Goal: Task Accomplishment & Management: Complete application form

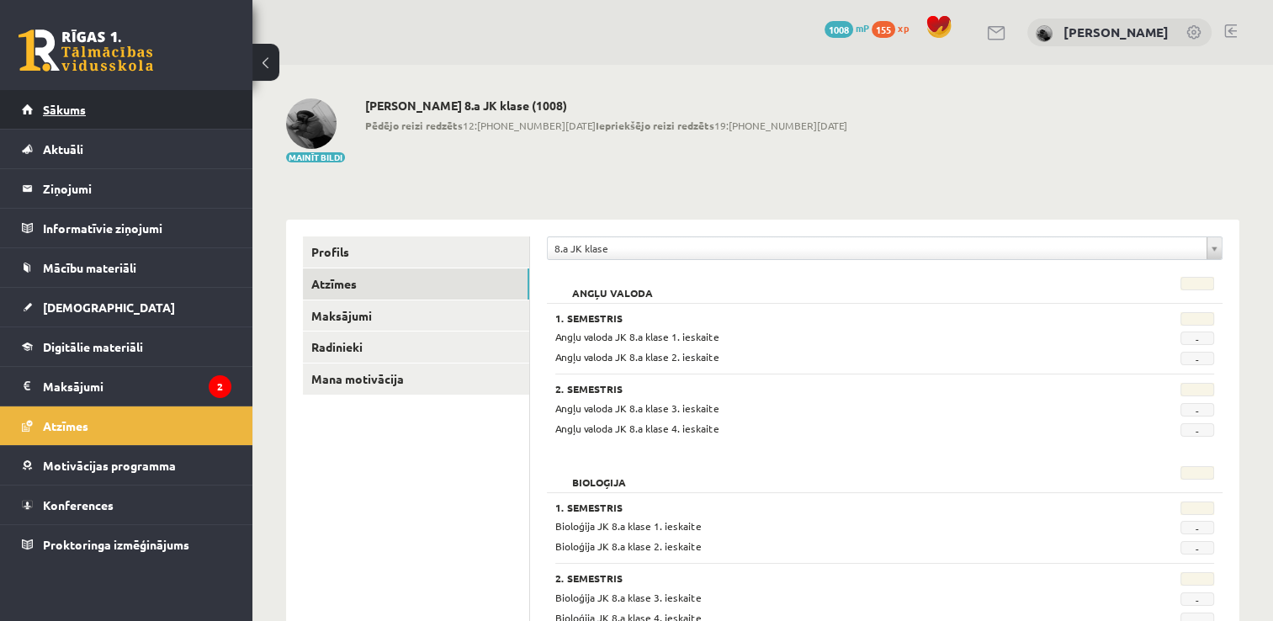
click at [98, 104] on link "Sākums" at bounding box center [127, 109] width 210 height 39
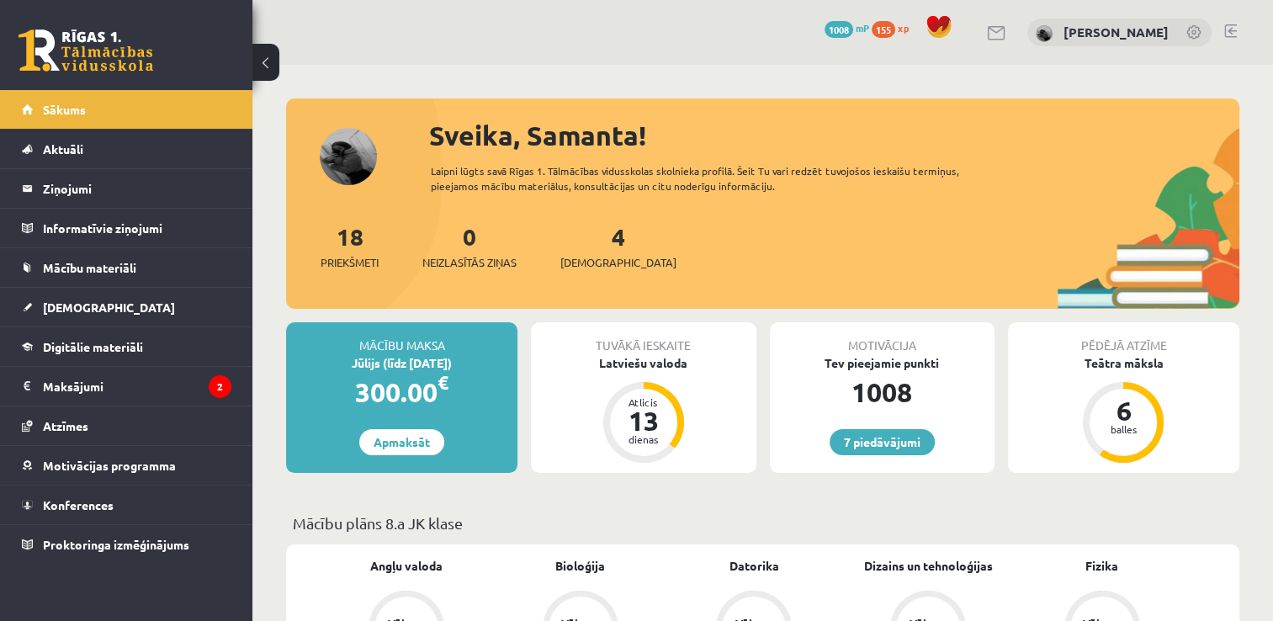
click at [583, 237] on div "4 Ieskaites" at bounding box center [618, 245] width 116 height 52
click at [861, 440] on link "7 piedāvājumi" at bounding box center [882, 442] width 105 height 26
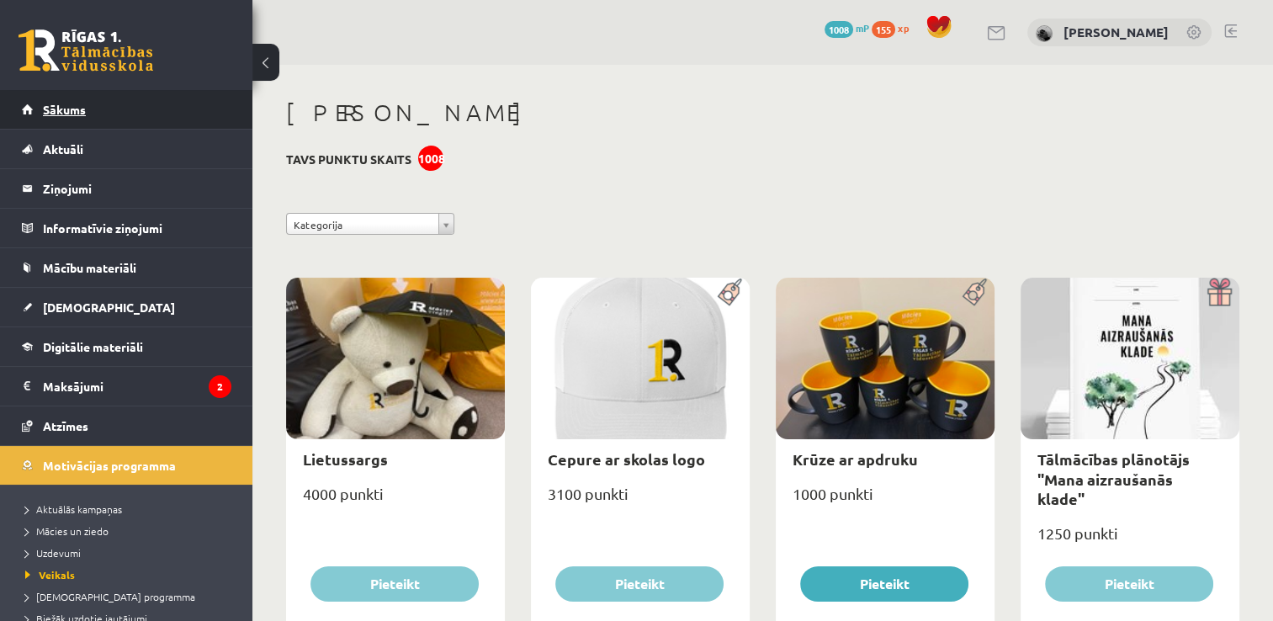
click at [194, 103] on link "Sākums" at bounding box center [127, 109] width 210 height 39
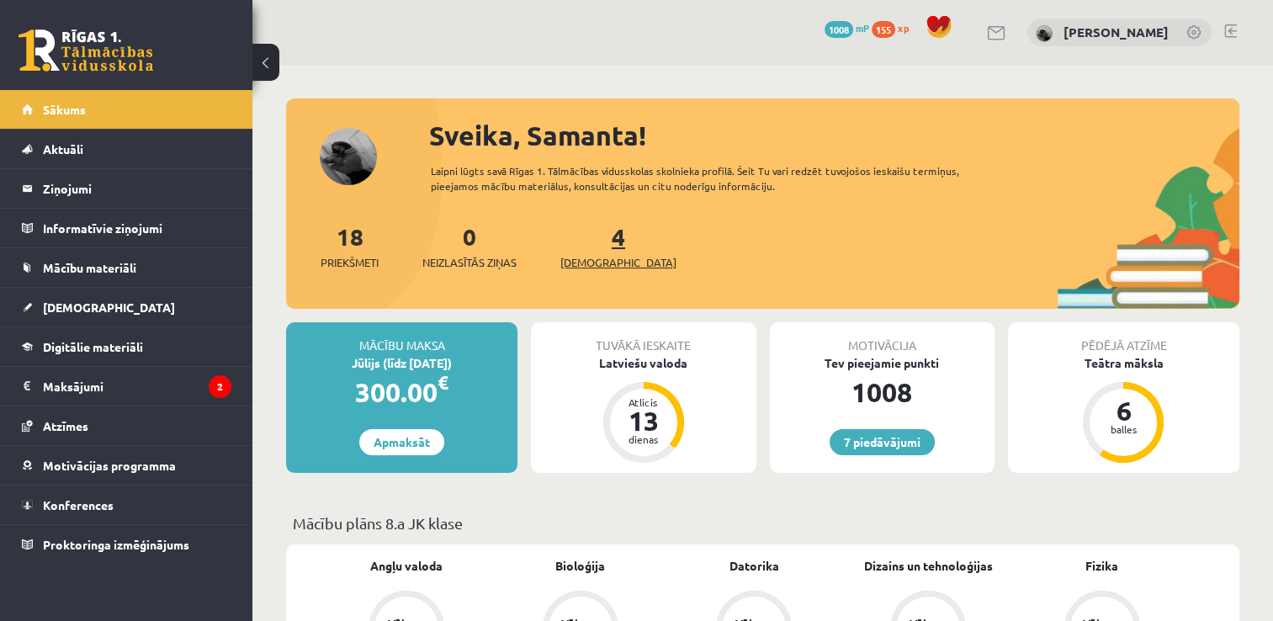
click at [596, 242] on link "4 Ieskaites" at bounding box center [618, 246] width 116 height 50
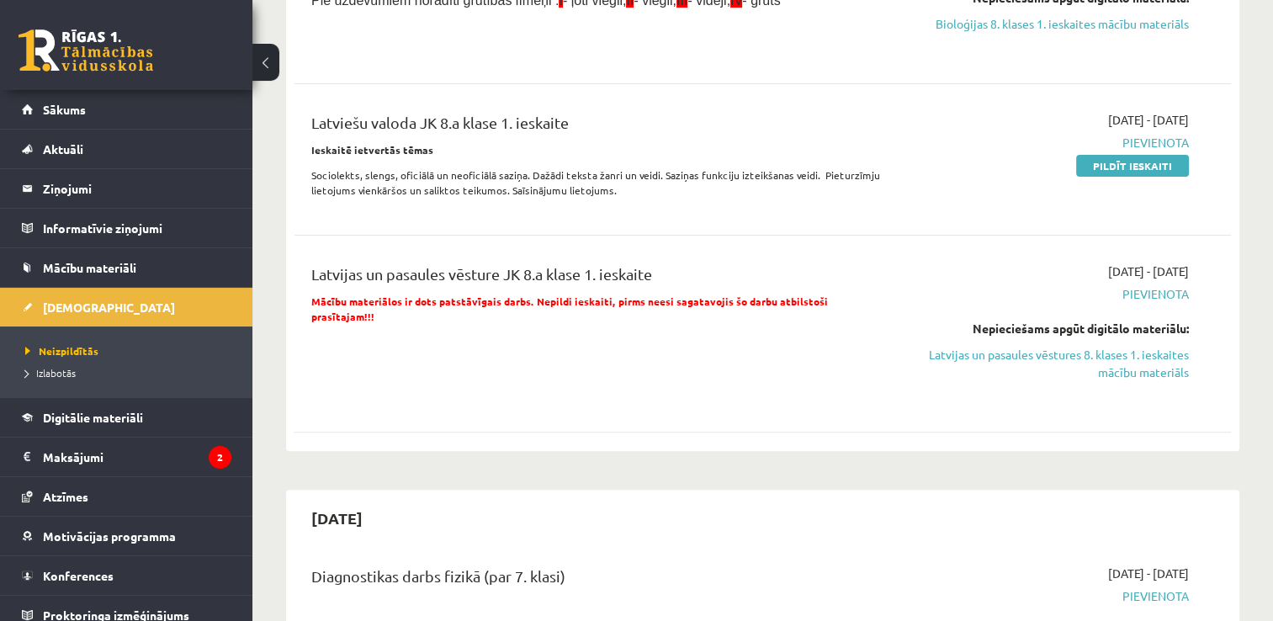
scroll to position [446, 0]
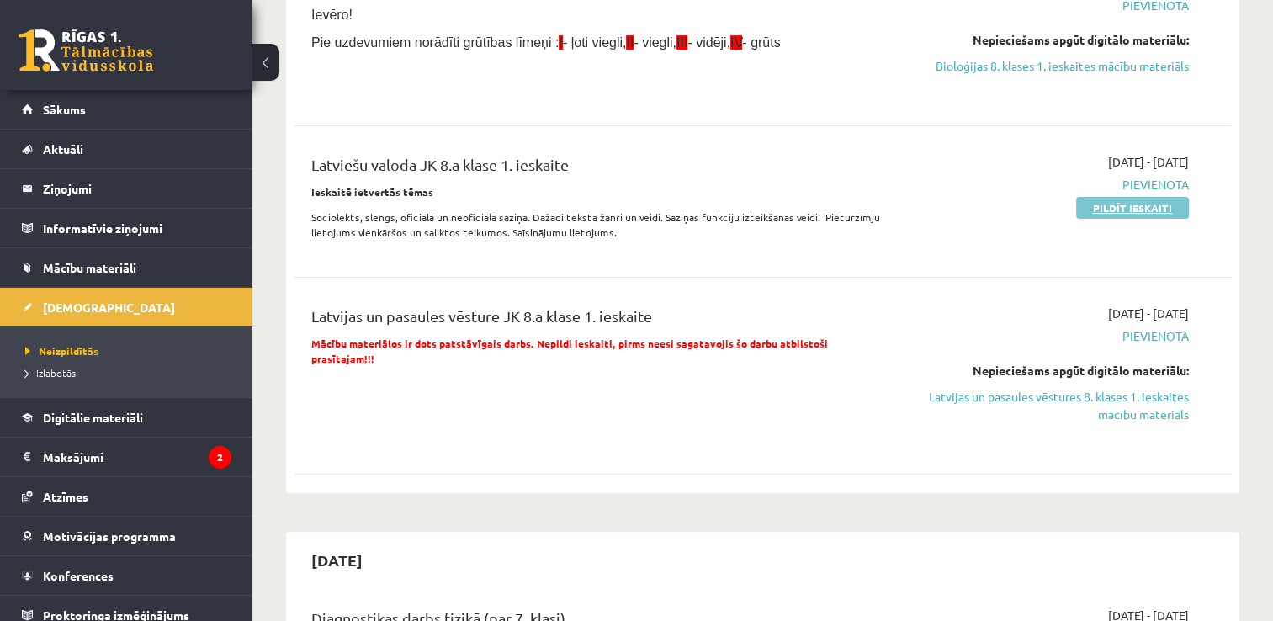
click at [1107, 219] on link "Pildīt ieskaiti" at bounding box center [1132, 208] width 113 height 22
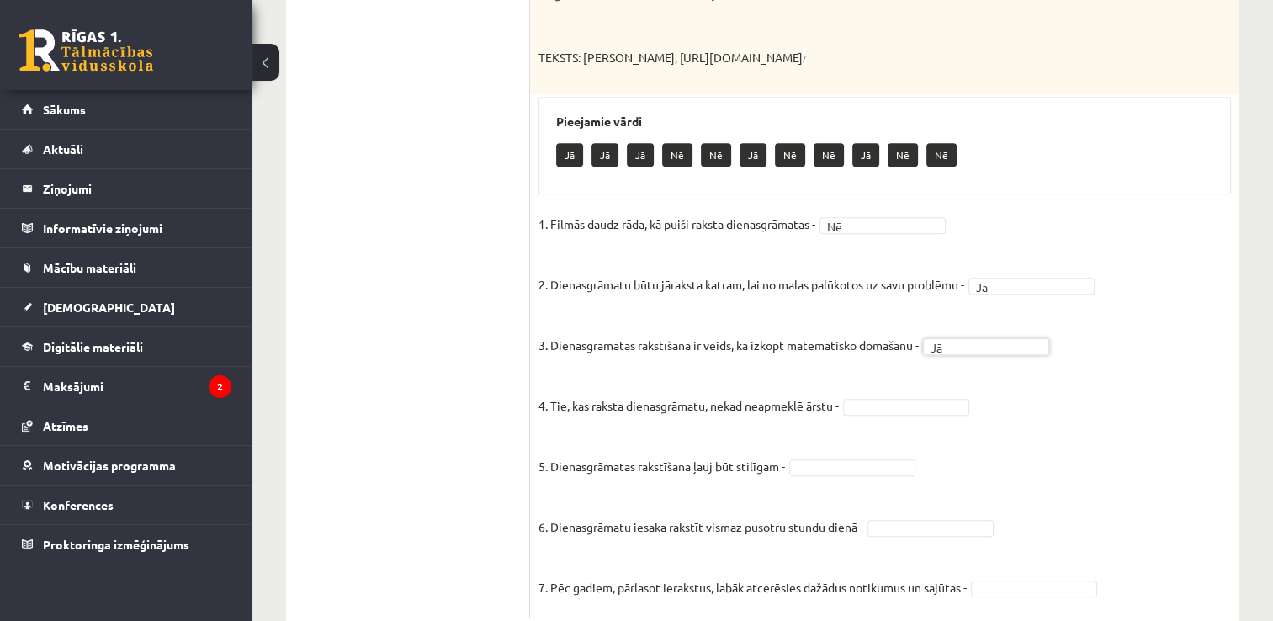
scroll to position [1133, 0]
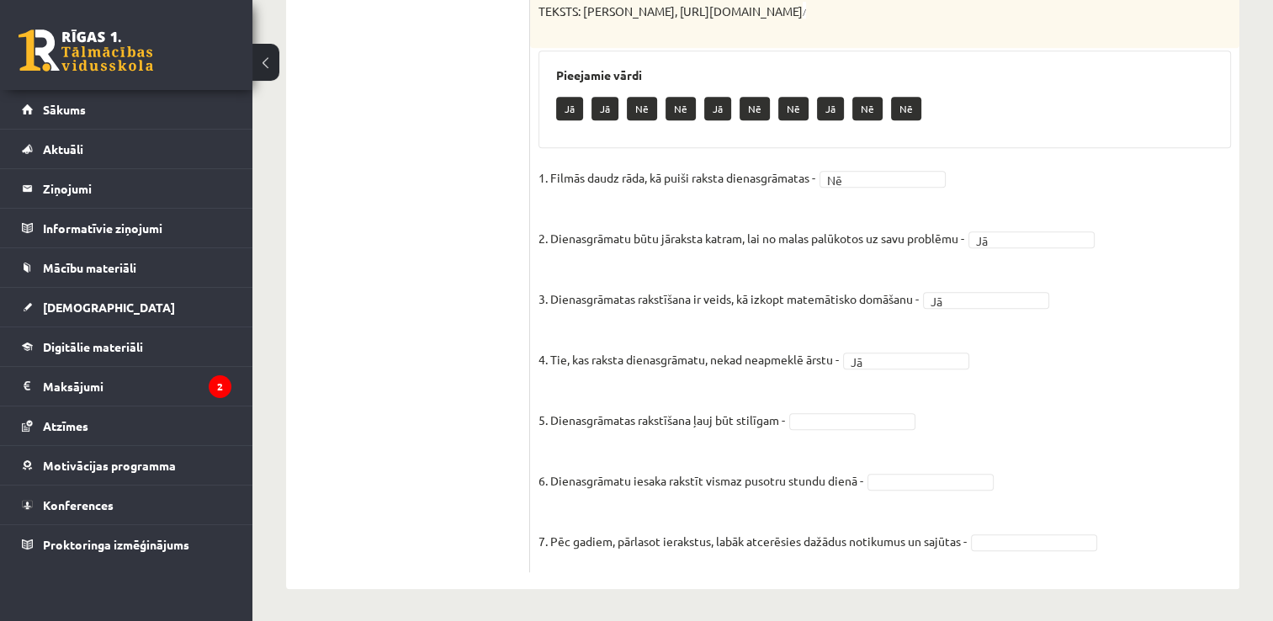
drag, startPoint x: 860, startPoint y: 433, endPoint x: 862, endPoint y: 417, distance: 15.2
click at [862, 417] on fieldset "1. Filmās daudz rāda, kā puiši raksta dienasgrāmatas - Nē ** 2. Dienasgrāmatu b…" at bounding box center [885, 364] width 693 height 399
type input "*"
type input "**"
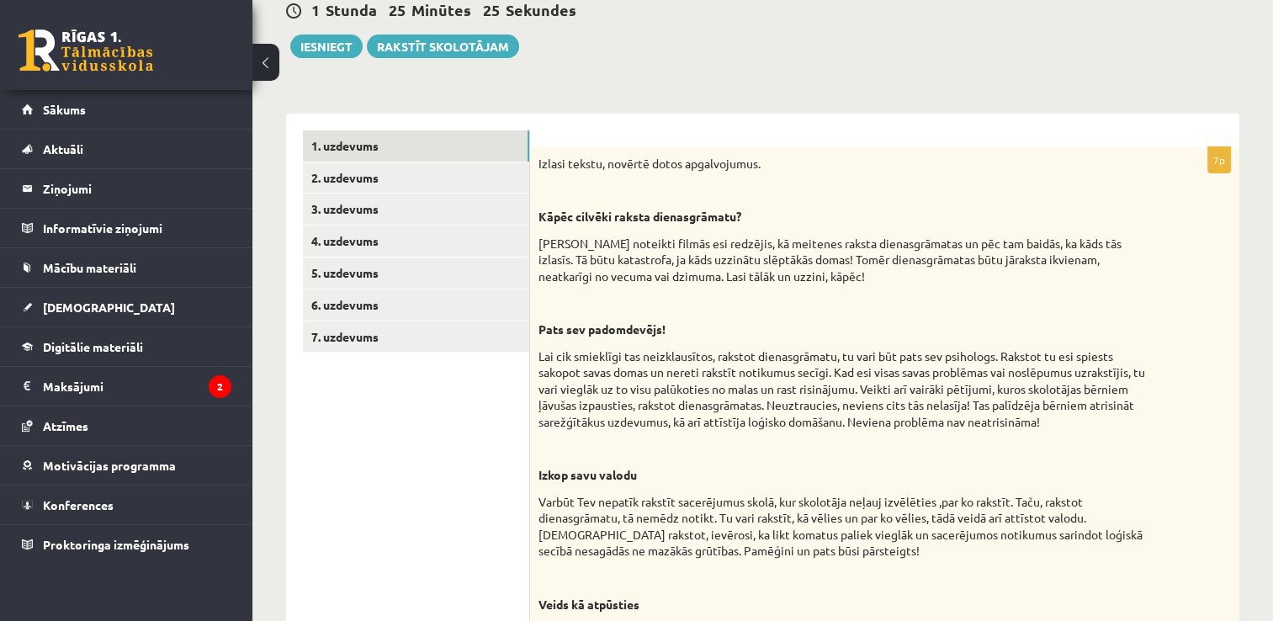
scroll to position [195, 0]
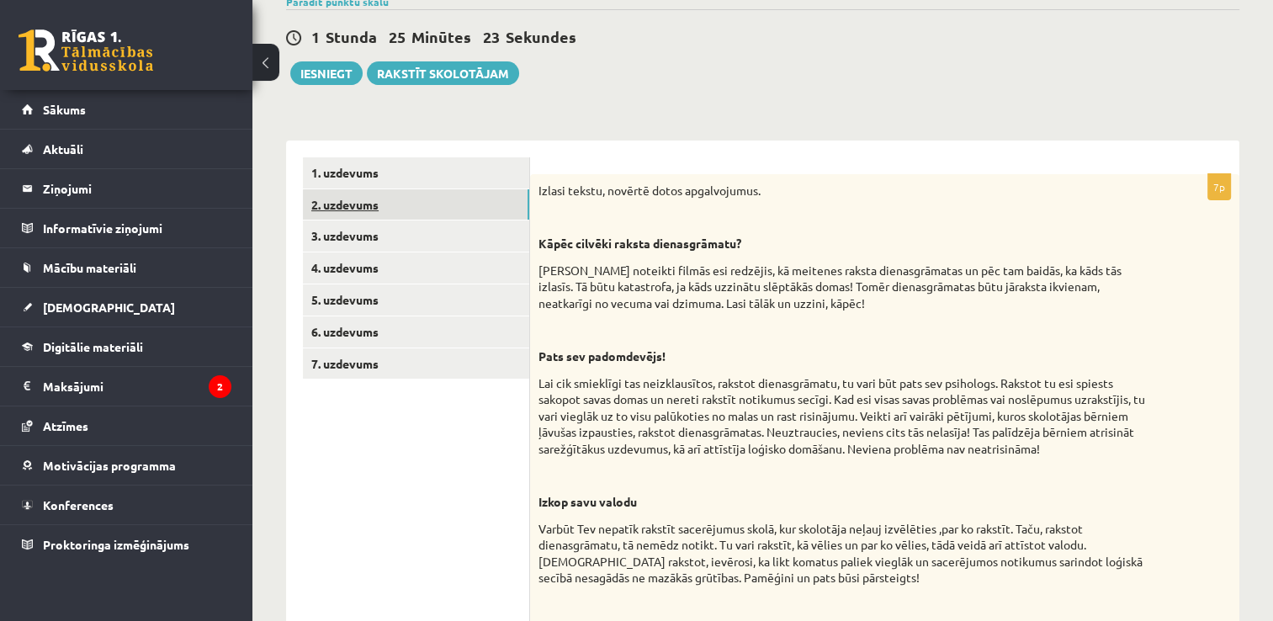
click at [438, 208] on link "2. uzdevums" at bounding box center [416, 204] width 226 height 31
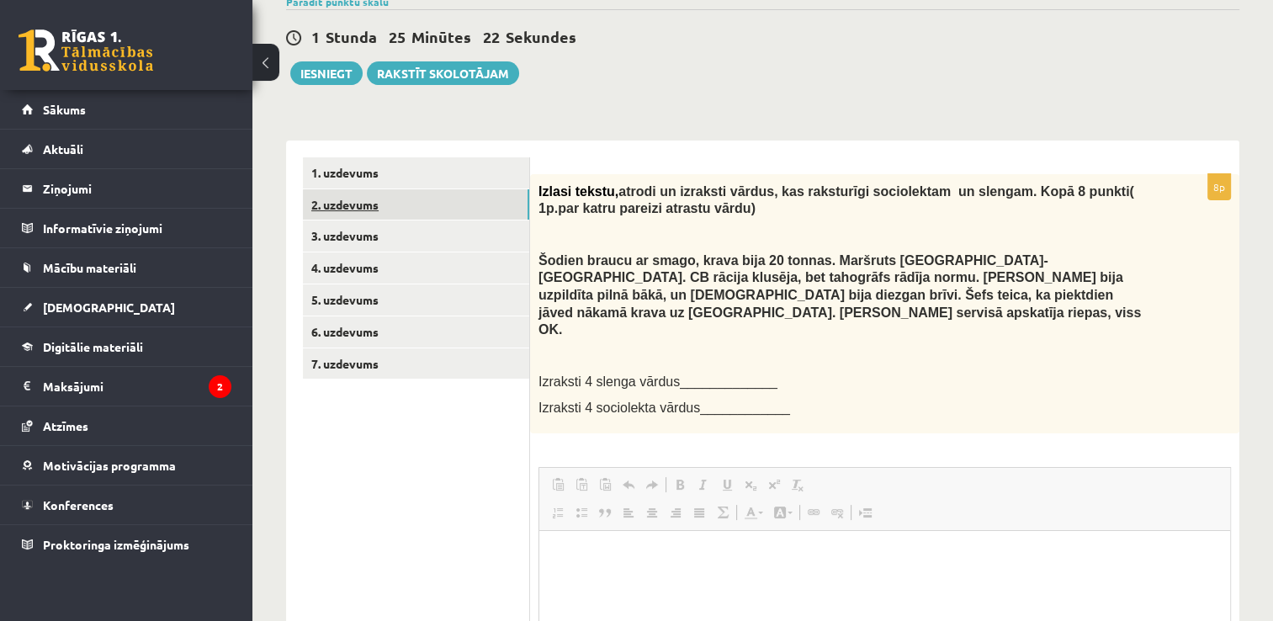
scroll to position [0, 0]
click at [693, 374] on span "Izraksti 4 slenga vārdus_____________" at bounding box center [658, 381] width 239 height 14
click at [593, 556] on p "Bagātinātā teksta redaktors, wiswyg-editor-user-answer-47363881320520" at bounding box center [884, 557] width 657 height 18
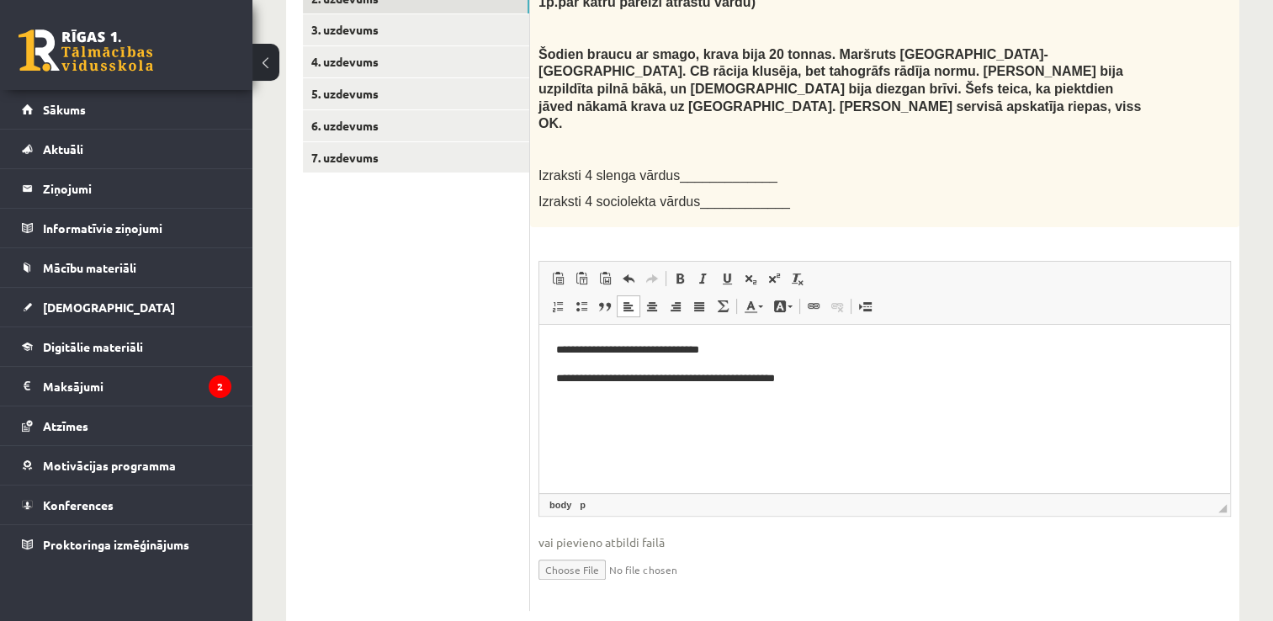
scroll to position [195, 0]
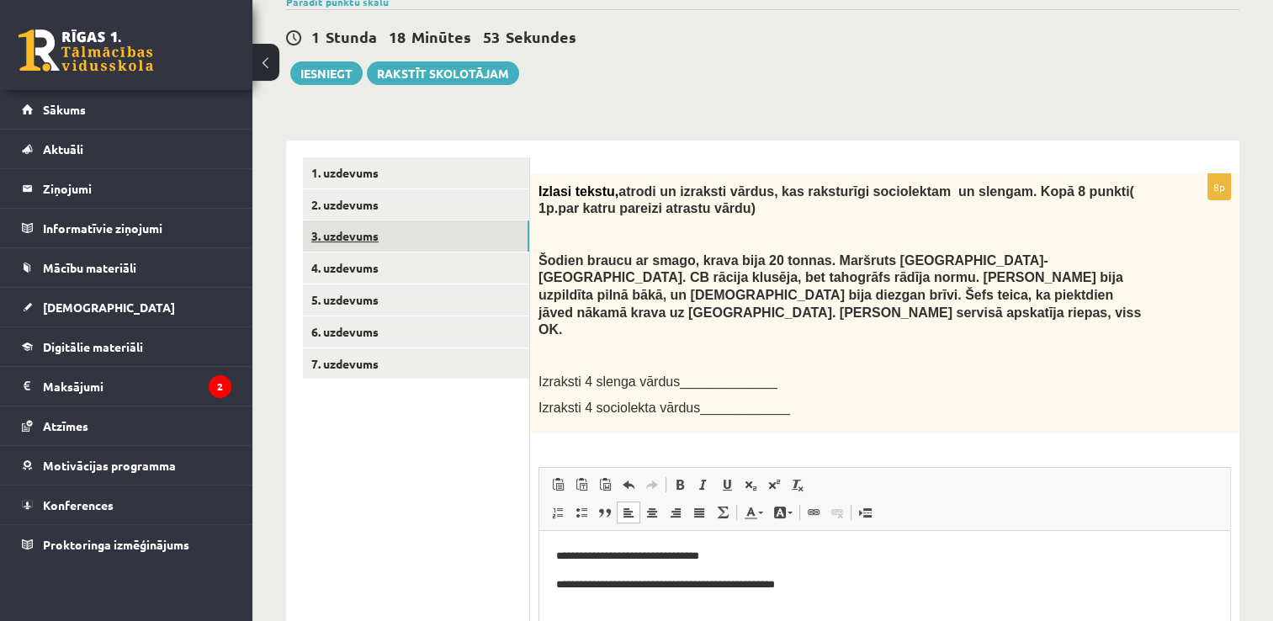
click at [406, 247] on link "3. uzdevums" at bounding box center [416, 235] width 226 height 31
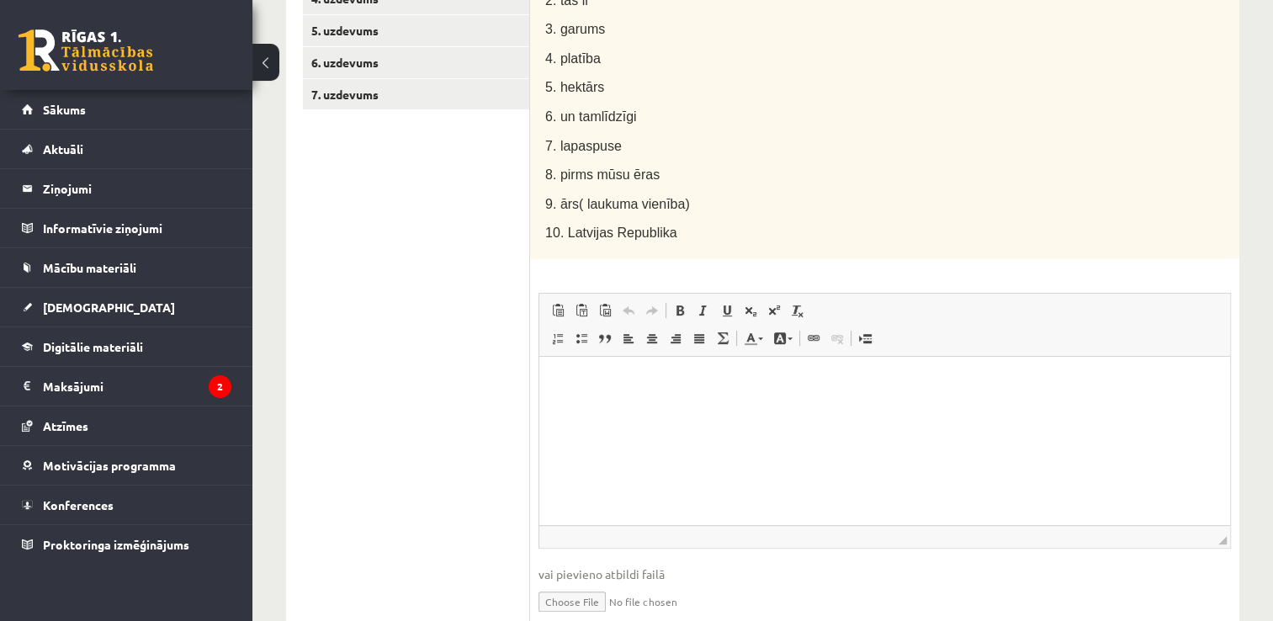
scroll to position [534, 0]
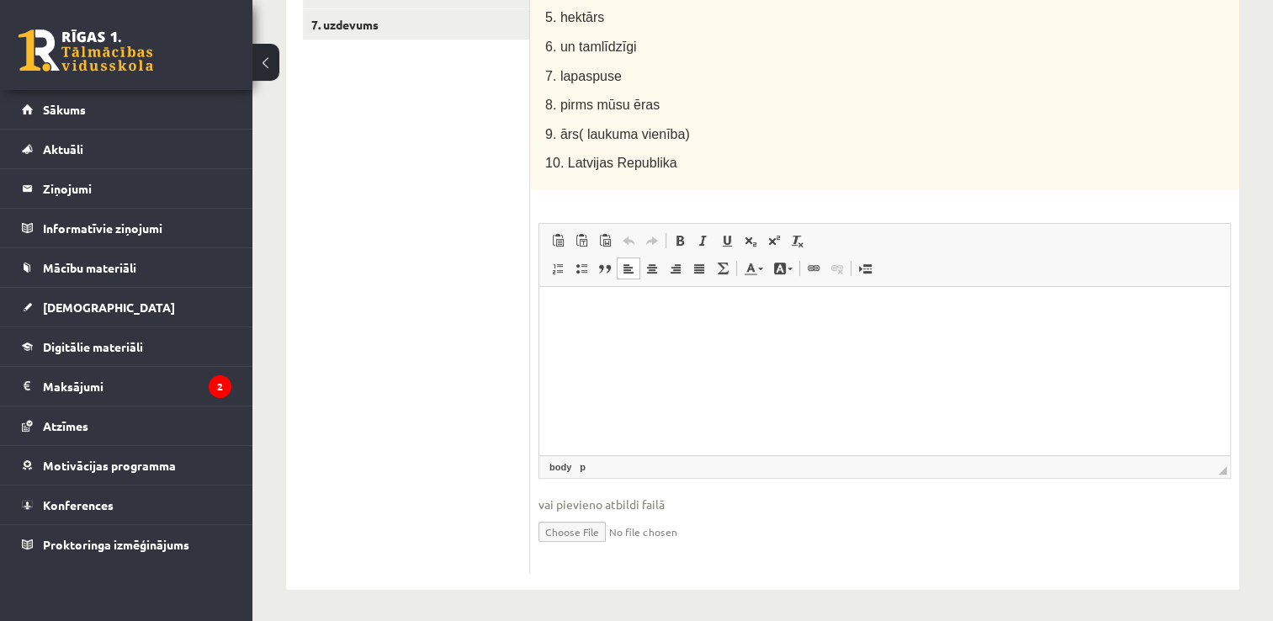
click at [563, 337] on html at bounding box center [884, 311] width 691 height 51
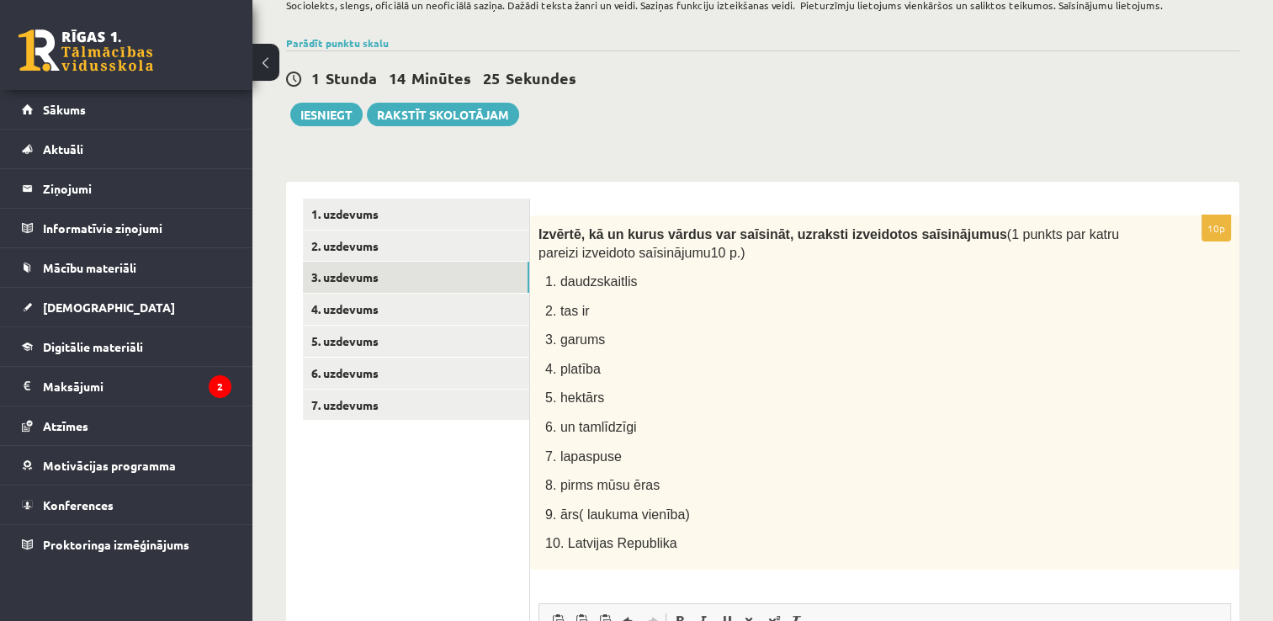
scroll to position [99, 0]
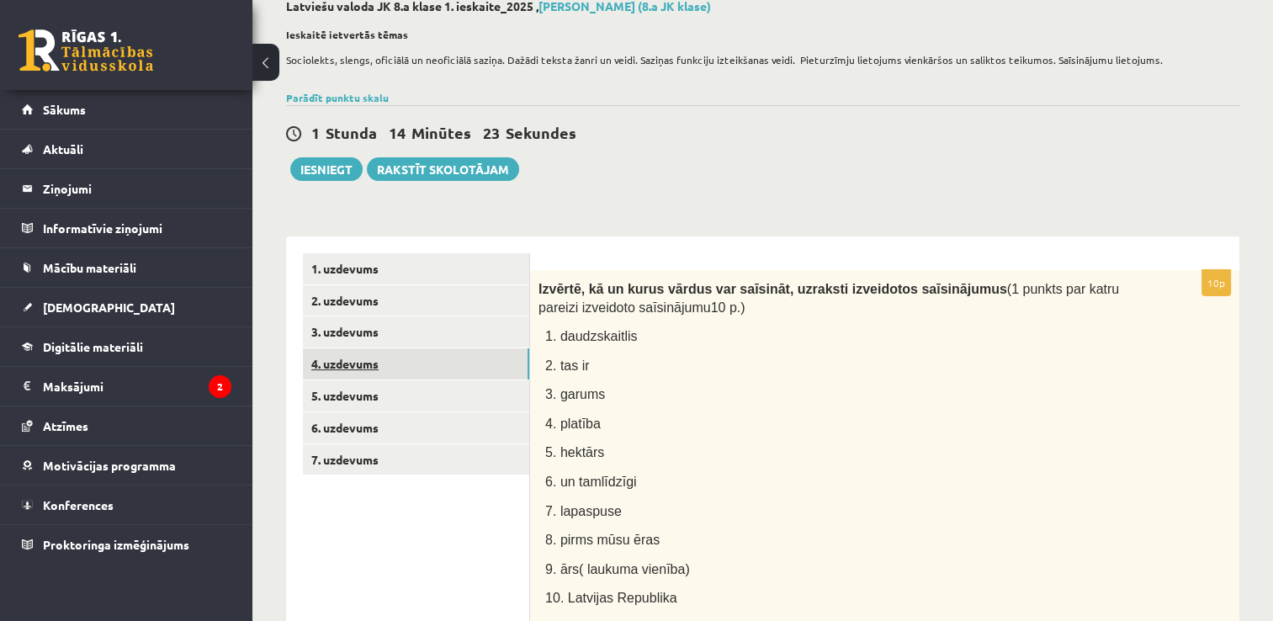
click at [401, 353] on link "4. uzdevums" at bounding box center [416, 363] width 226 height 31
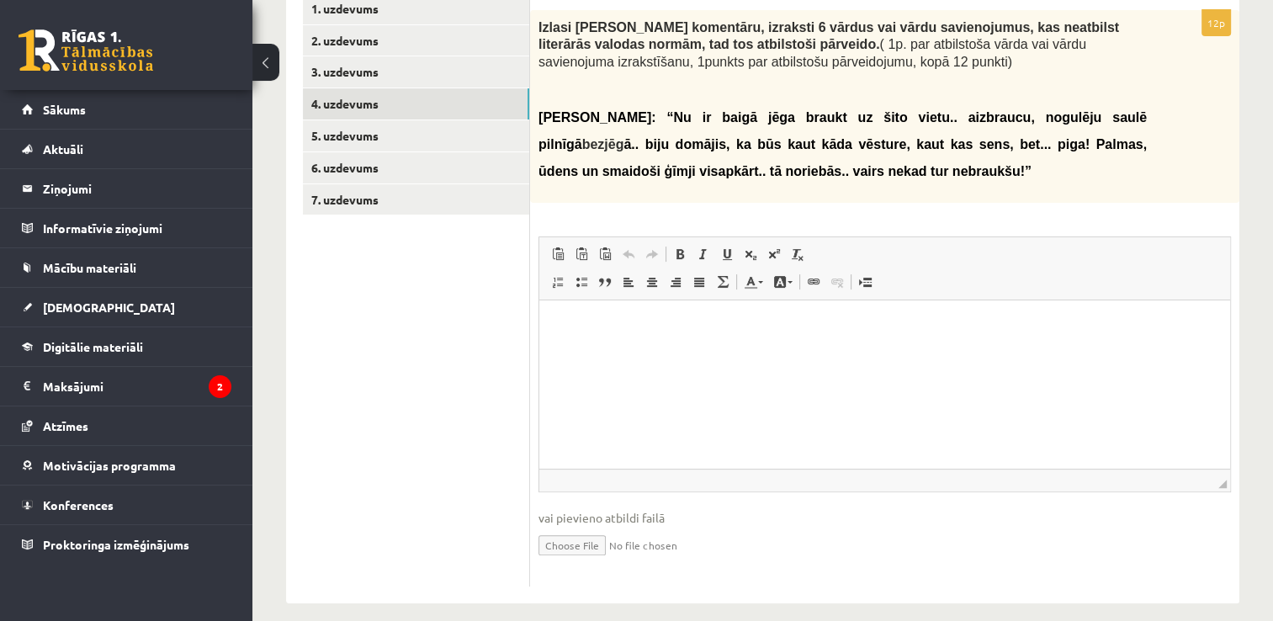
scroll to position [374, 0]
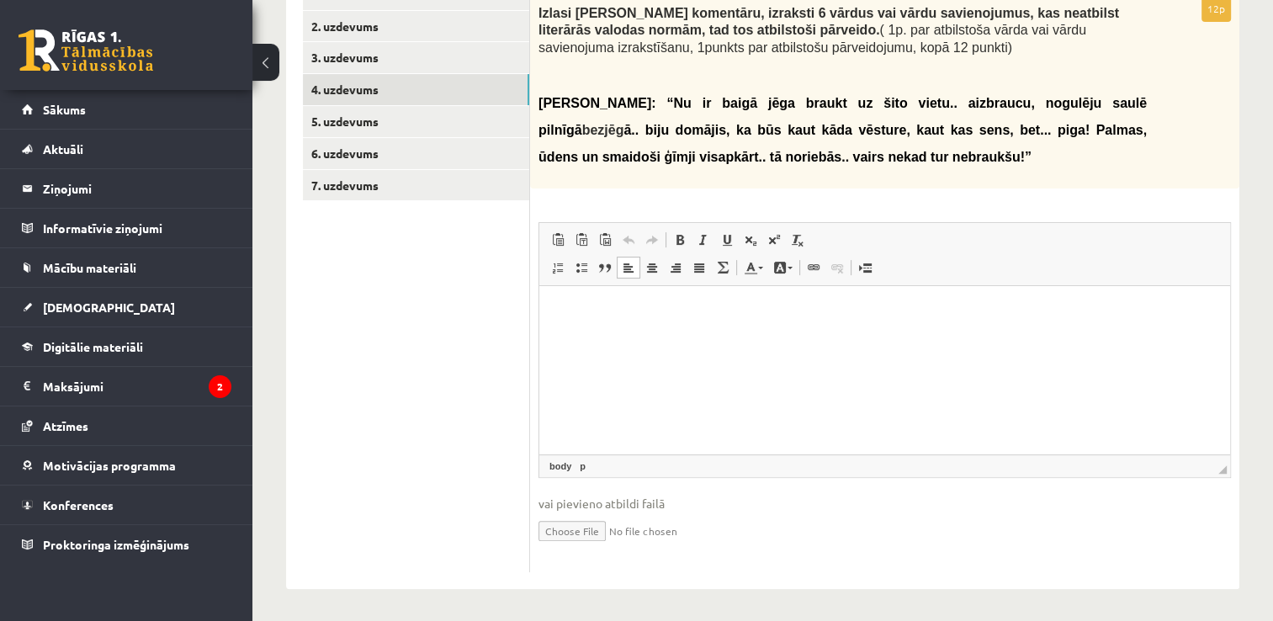
click at [586, 337] on html at bounding box center [884, 311] width 691 height 51
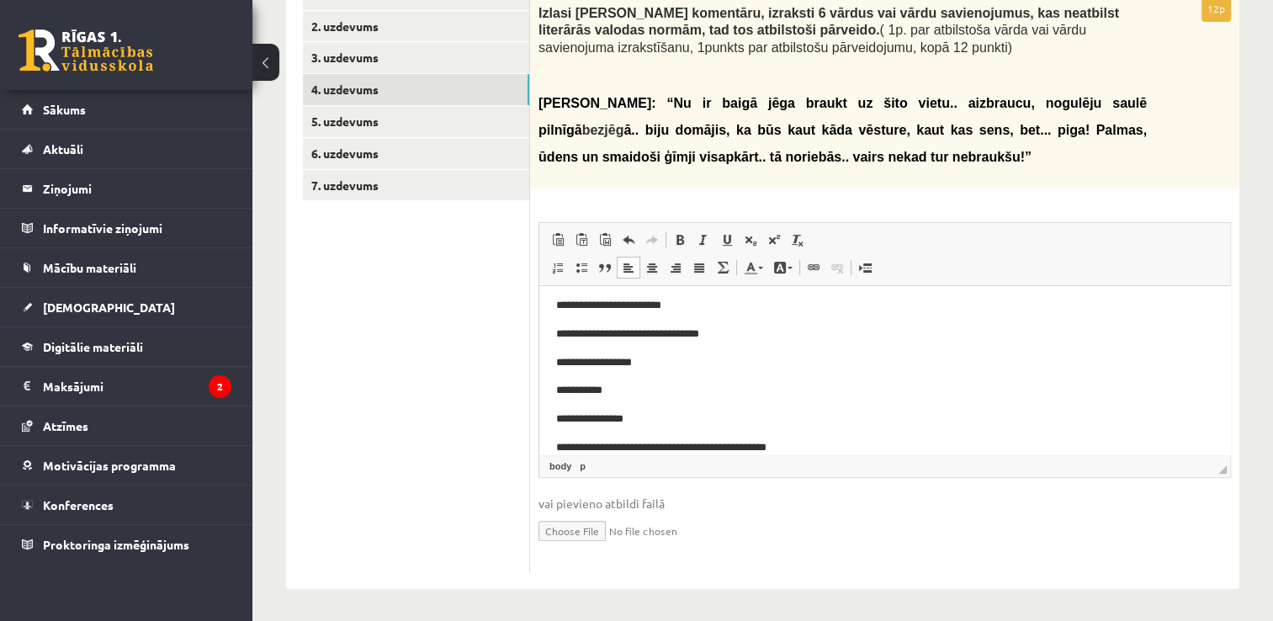
scroll to position [34, 0]
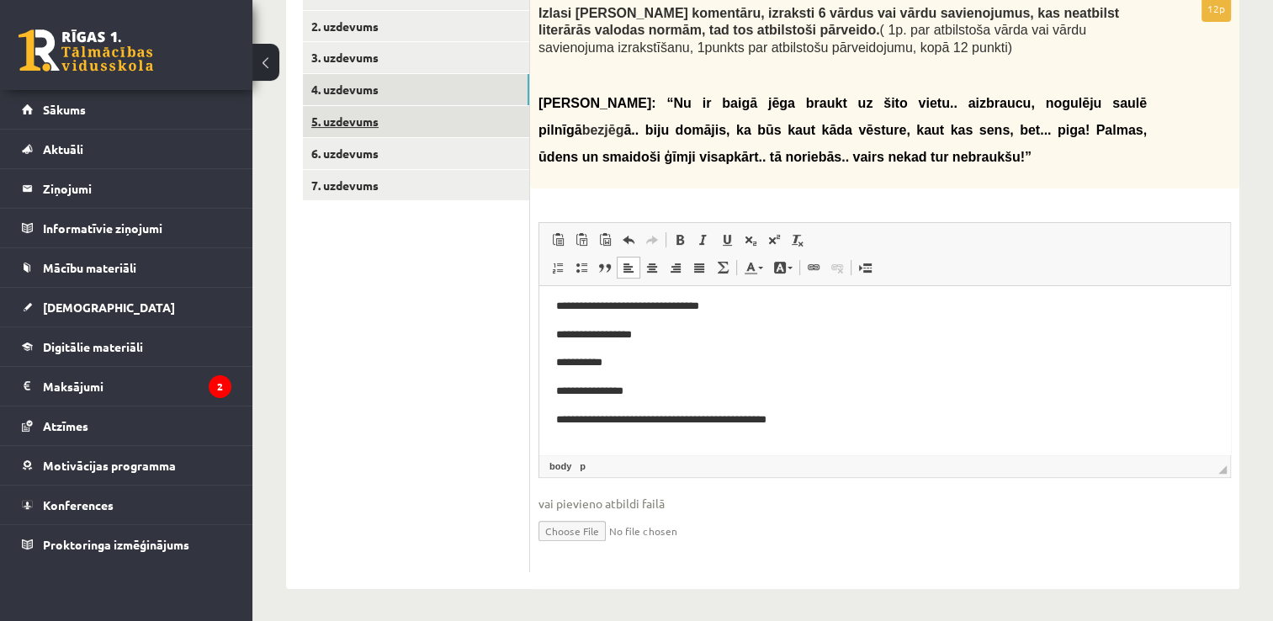
click at [369, 125] on link "5. uzdevums" at bounding box center [416, 121] width 226 height 31
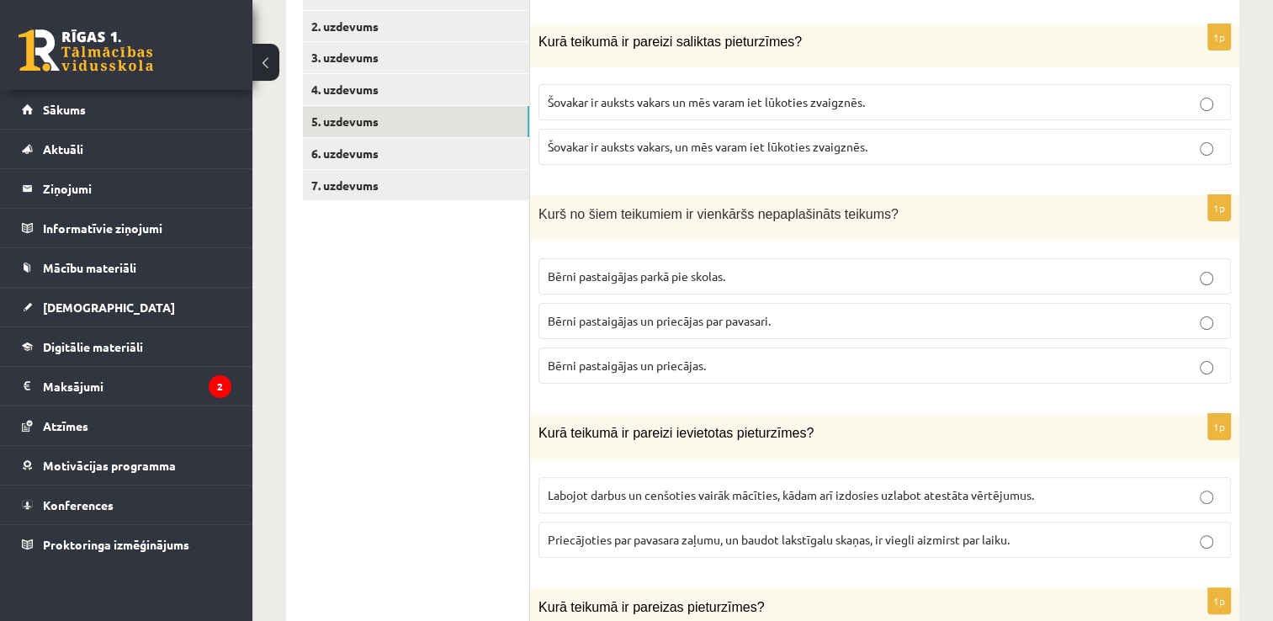
click at [933, 142] on p "Šovakar ir auksts vakars, un mēs varam iet lūkoties zvaigznēs." at bounding box center [885, 147] width 674 height 18
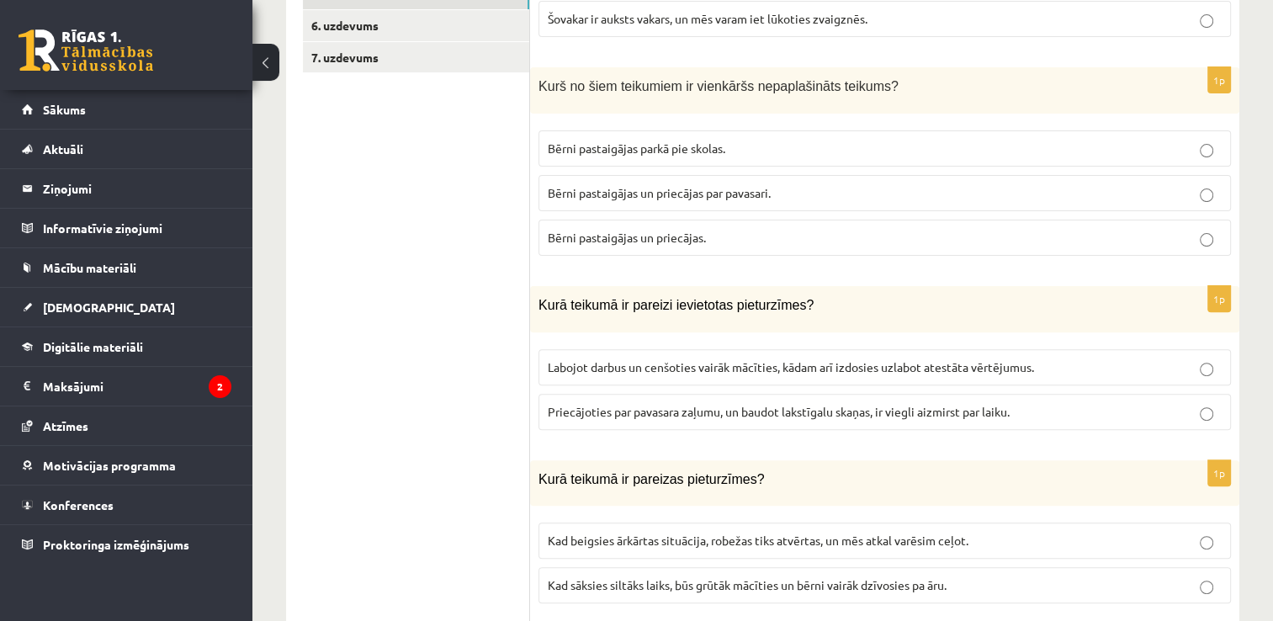
scroll to position [510, 0]
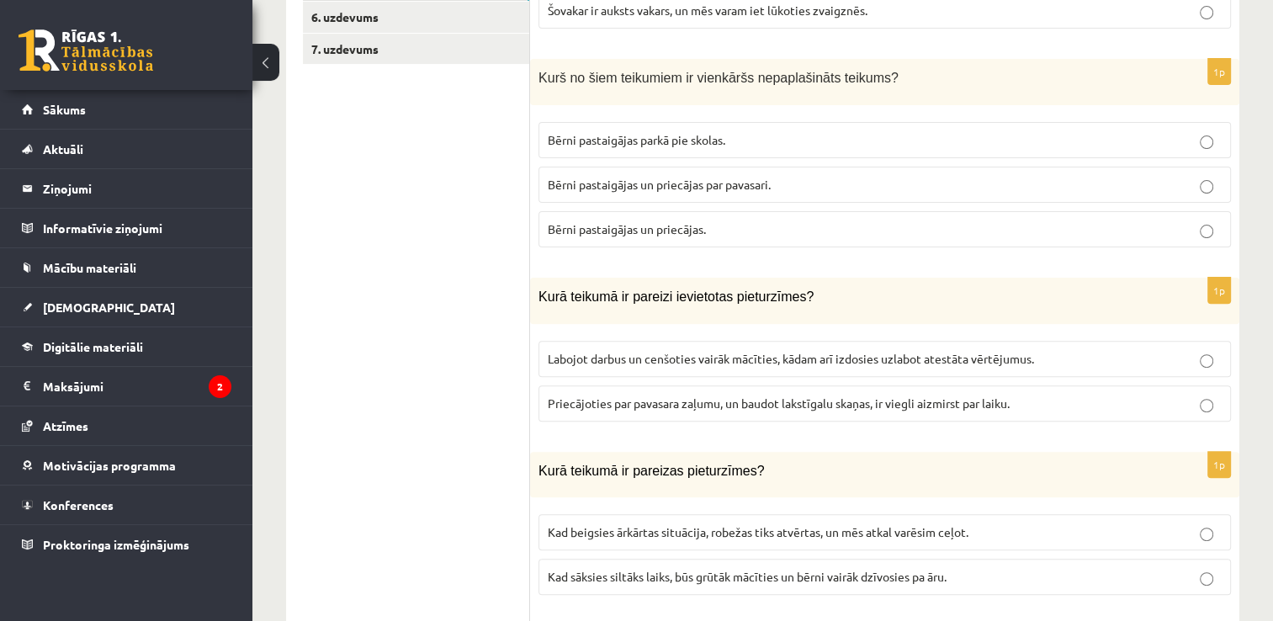
click at [900, 138] on p "Bērni pastaigājas parkā pie skolas." at bounding box center [885, 140] width 674 height 18
click at [1155, 362] on p "Labojot darbus un cenšoties vairāk mācīties, kādam arī izdosies uzlabot atestāt…" at bounding box center [885, 359] width 674 height 18
click at [804, 537] on p "Kad beigsies ārkārtas situācija, robežas tiks atvērtas, un mēs atkal varēsim ce…" at bounding box center [885, 532] width 674 height 18
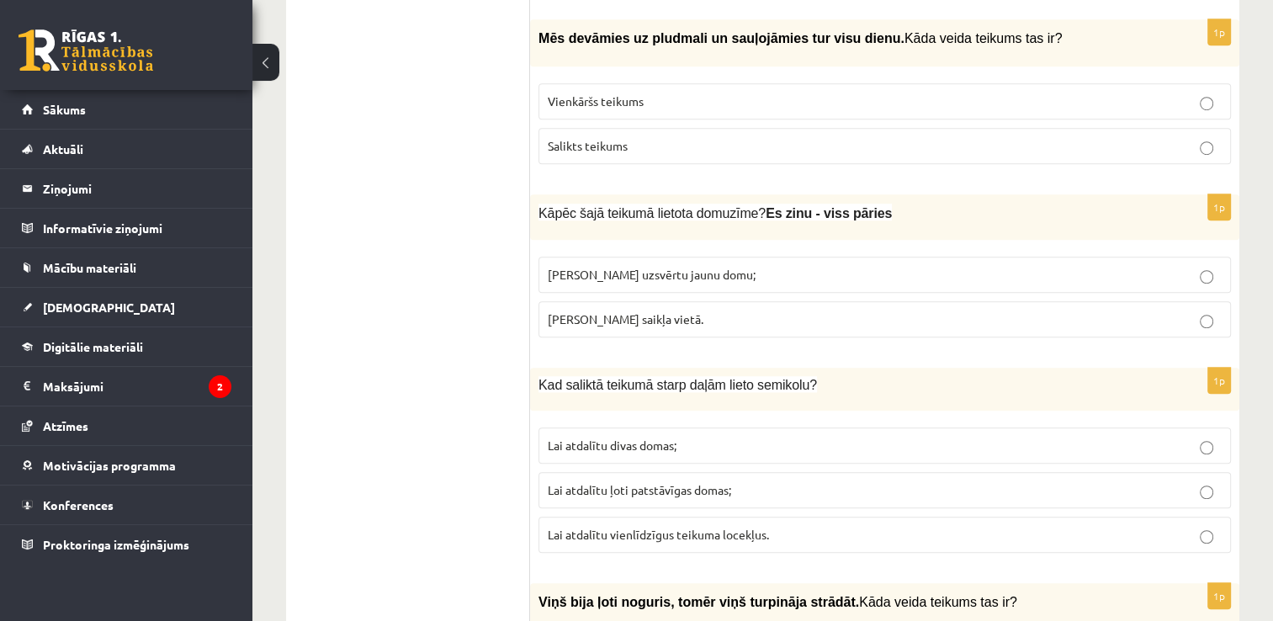
scroll to position [1121, 0]
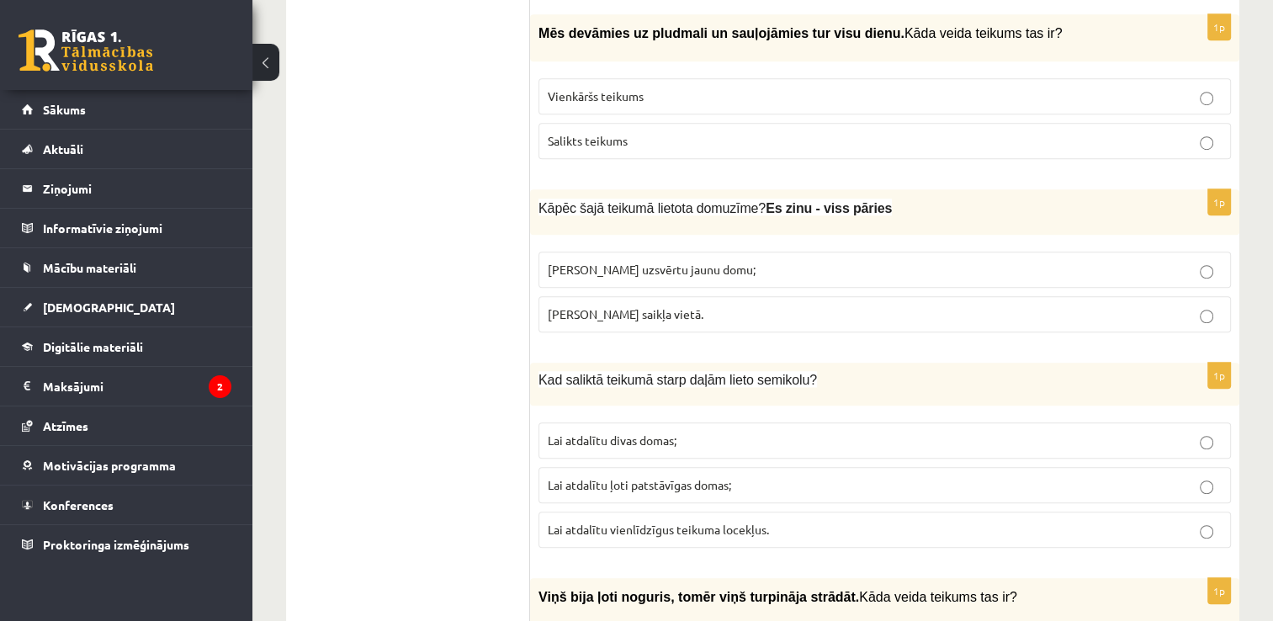
click at [651, 143] on p "Salikts teikums" at bounding box center [885, 141] width 674 height 18
click at [718, 279] on label "Lai uzsvērtu jaunu domu;" at bounding box center [885, 270] width 693 height 36
click at [701, 493] on label "Lai atdalītu ļoti patstāvīgas domas;" at bounding box center [885, 485] width 693 height 36
drag, startPoint x: 1272, startPoint y: 379, endPoint x: 1280, endPoint y: 392, distance: 15.4
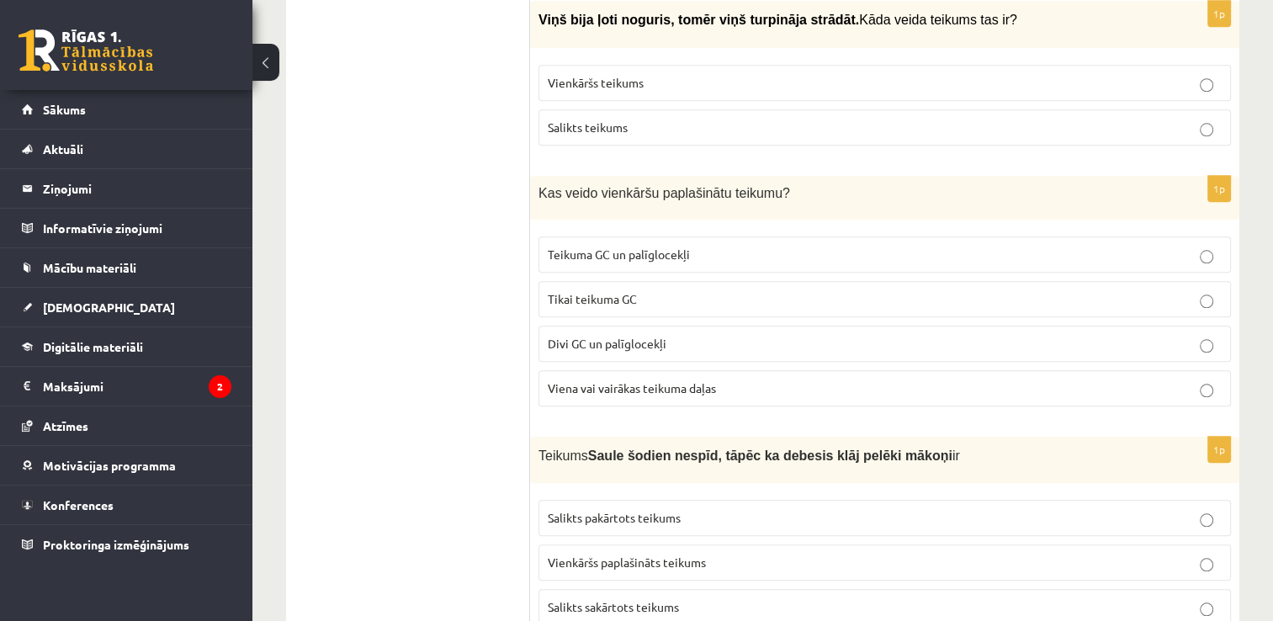
scroll to position [1701, 0]
click at [622, 125] on p "Salikts teikums" at bounding box center [885, 125] width 674 height 18
click at [673, 378] on span "Viena vai vairākas teikuma daļas" at bounding box center [632, 385] width 168 height 15
click at [724, 607] on label "Salikts sakārtots teikums" at bounding box center [885, 605] width 693 height 36
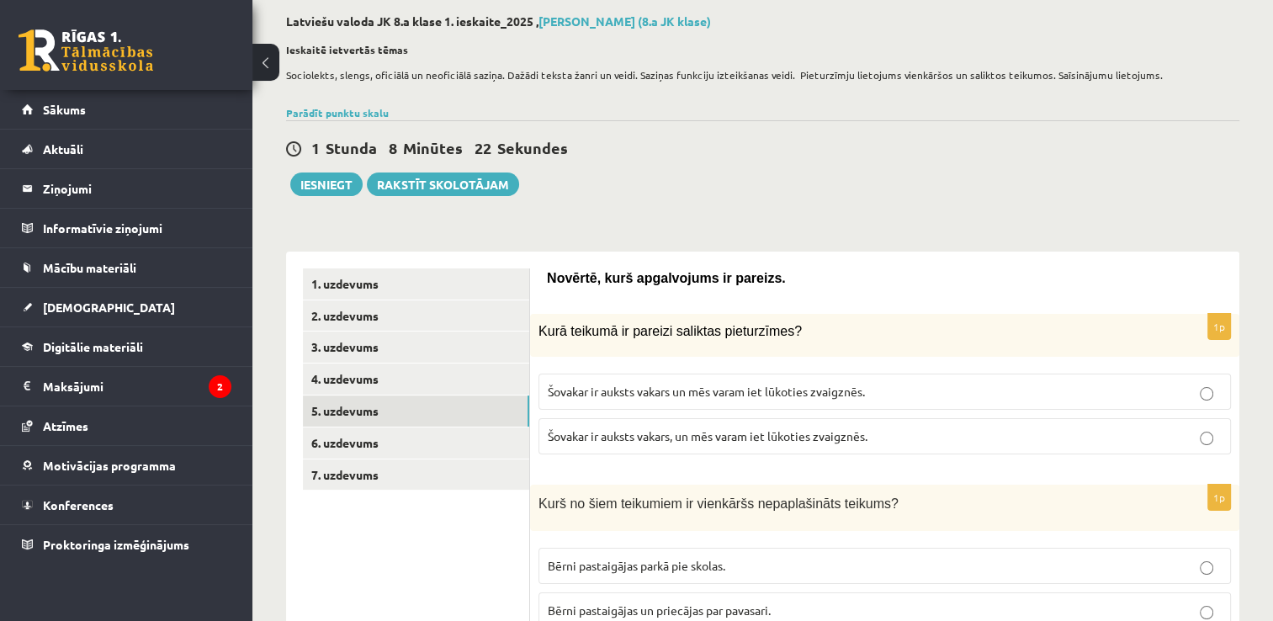
scroll to position [87, 0]
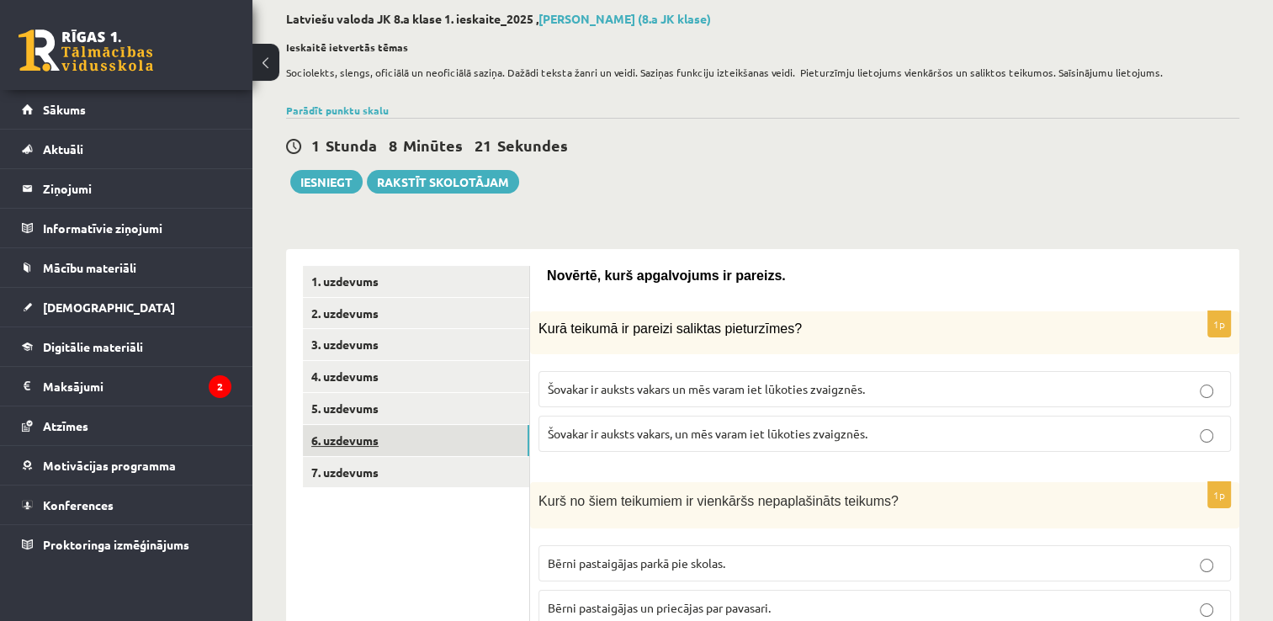
click at [432, 449] on link "6. uzdevums" at bounding box center [416, 440] width 226 height 31
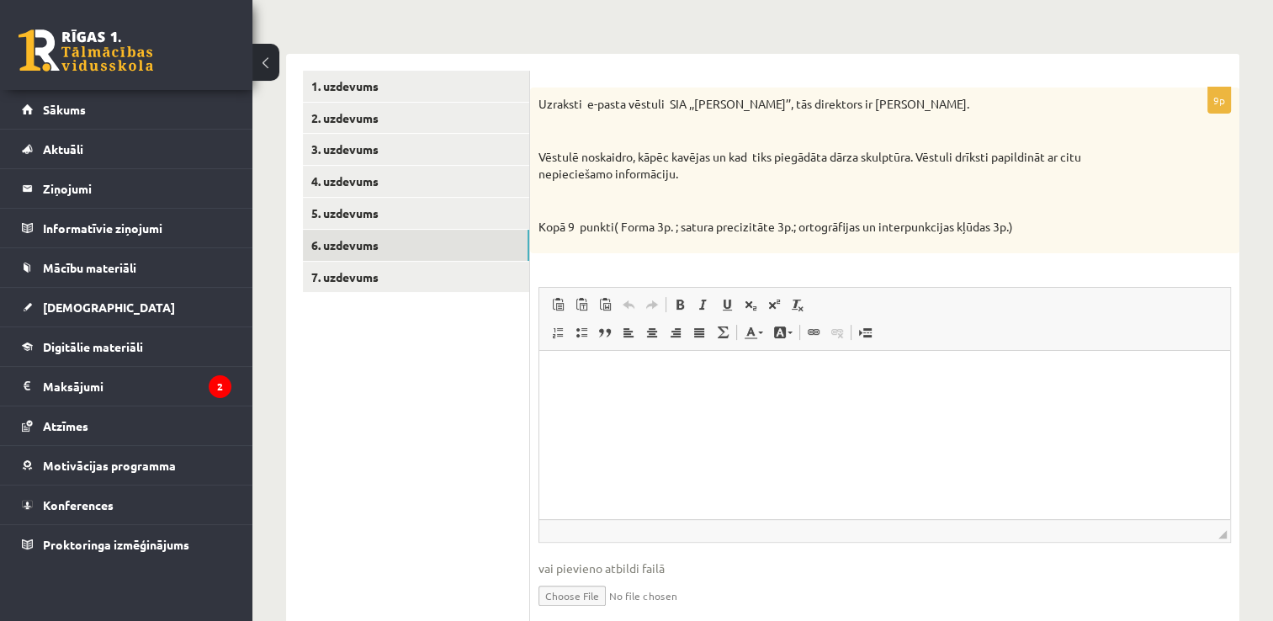
scroll to position [348, 0]
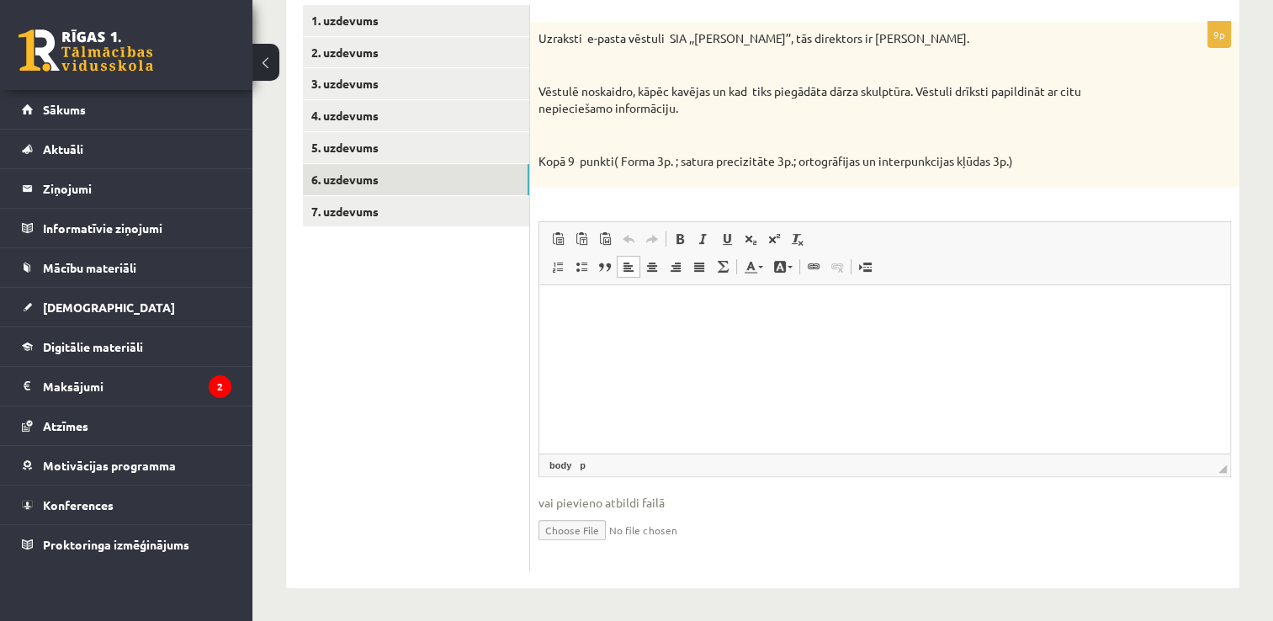
click at [629, 307] on p "Bagātinātā teksta redaktors, wiswyg-editor-user-answer-47363982575900" at bounding box center [884, 311] width 657 height 18
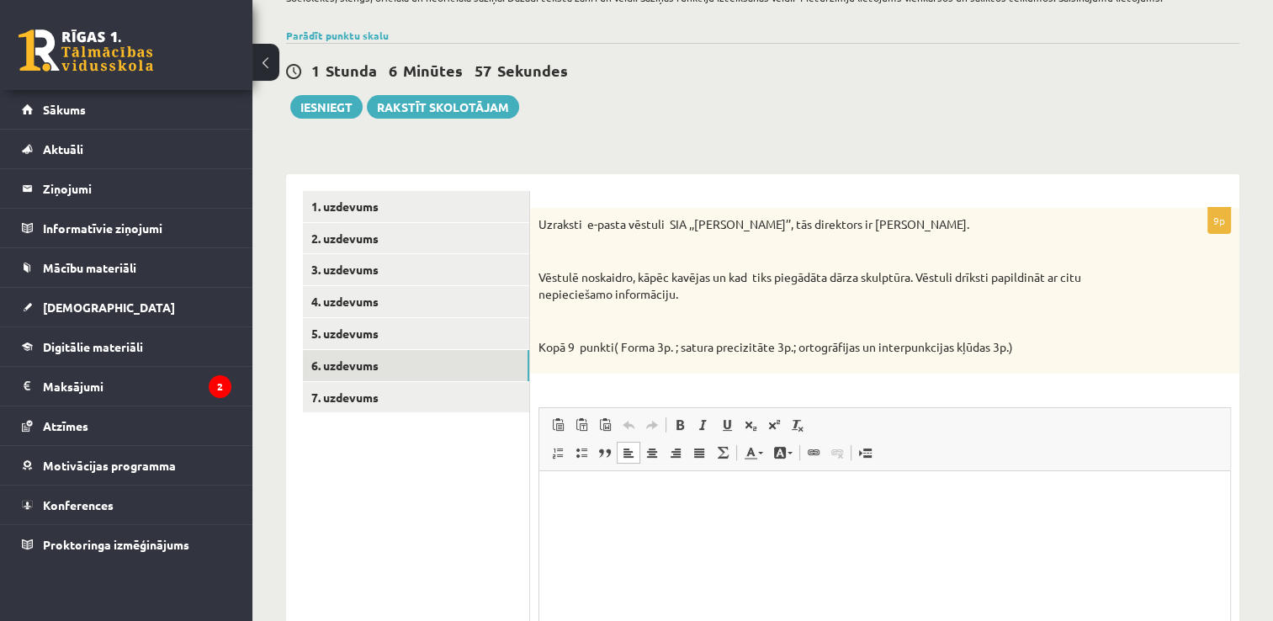
scroll to position [152, 0]
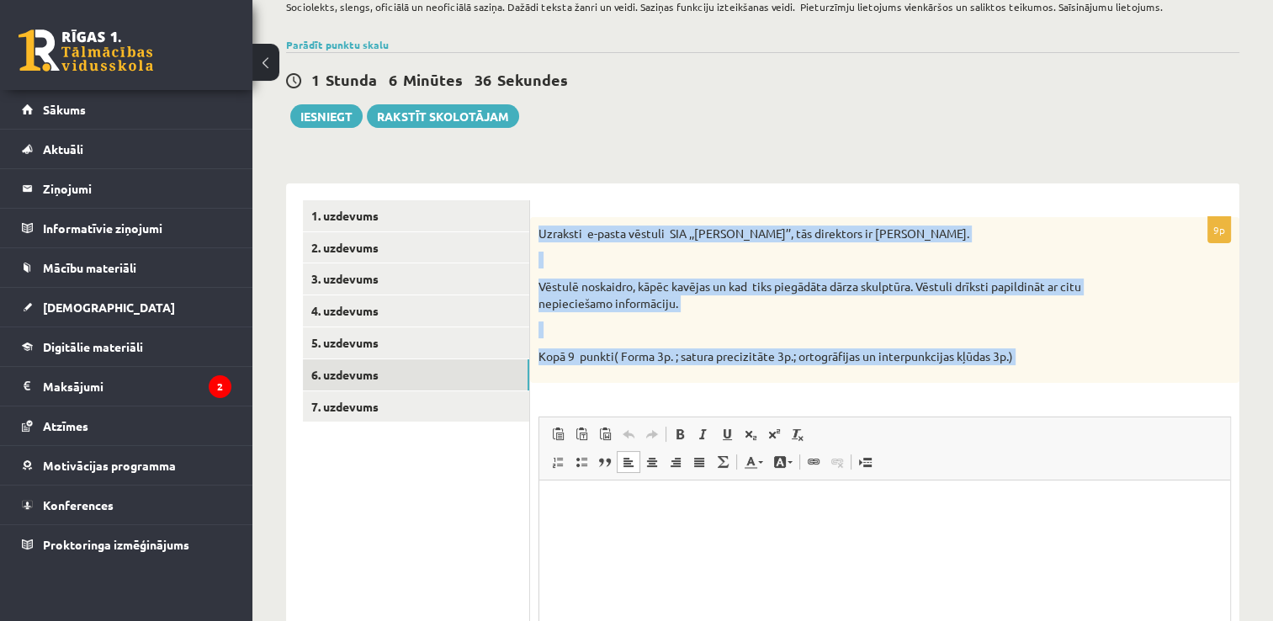
drag, startPoint x: 533, startPoint y: 234, endPoint x: 1171, endPoint y: 387, distance: 656.0
click at [1171, 387] on div "9p Uzraksti e-pasta vēstuli SIA ,,Puķīte’’, tās direktors ir Ingus Auza. Vēstul…" at bounding box center [884, 492] width 709 height 550
copy div "Uzraksti e-pasta vēstuli SIA ,,Puķīte’’, tās direktors ir Ingus Auza. Vēstulē n…"
click at [1033, 410] on div "9p Uzraksti e-pasta vēstuli SIA ,,Puķīte’’, tās direktors ir Ingus Auza. Vēstul…" at bounding box center [884, 492] width 709 height 550
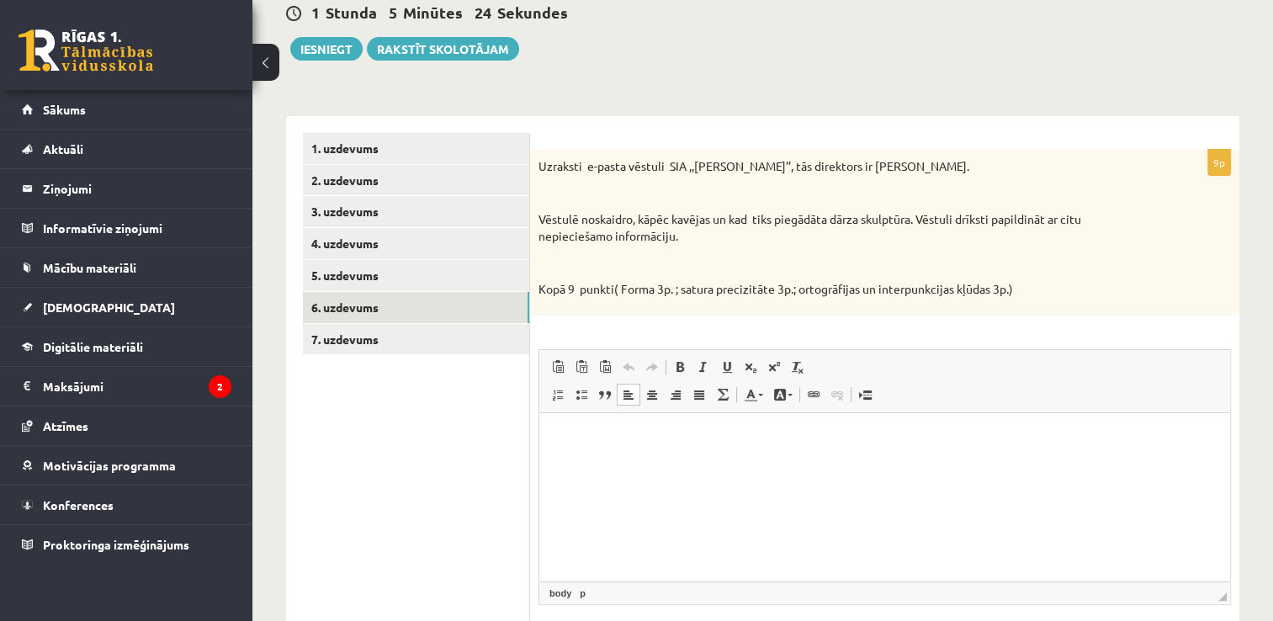
scroll to position [269, 0]
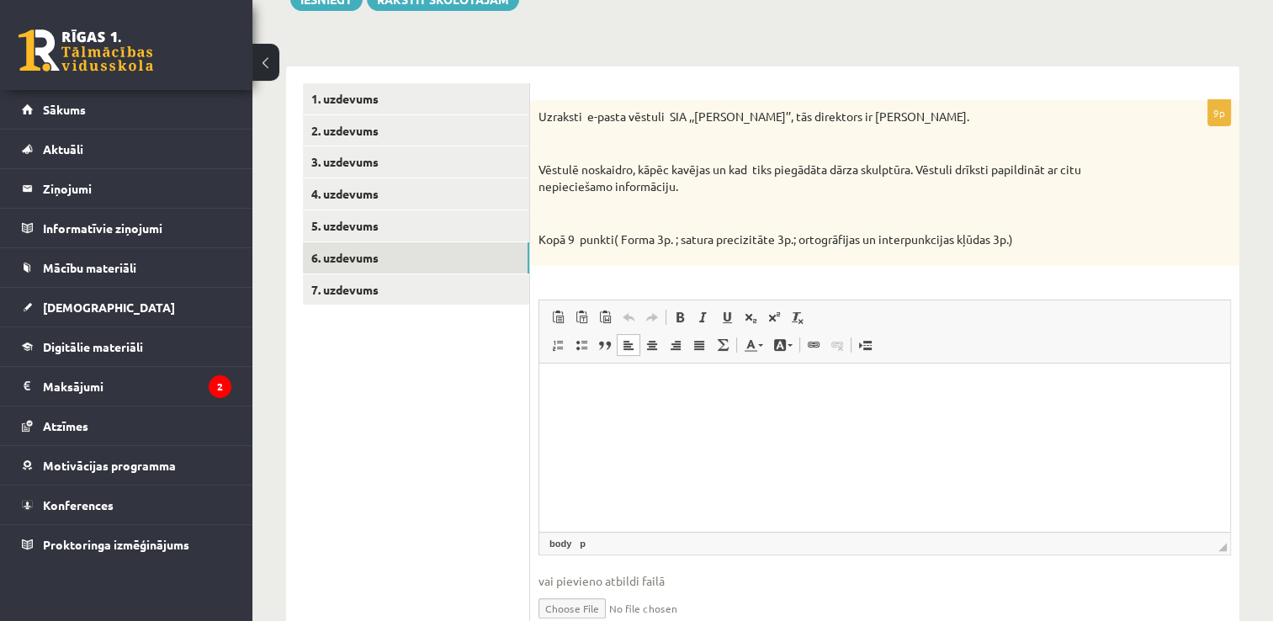
click at [590, 395] on p "Bagātinātā teksta redaktors, wiswyg-editor-user-answer-47363982575900" at bounding box center [884, 389] width 657 height 18
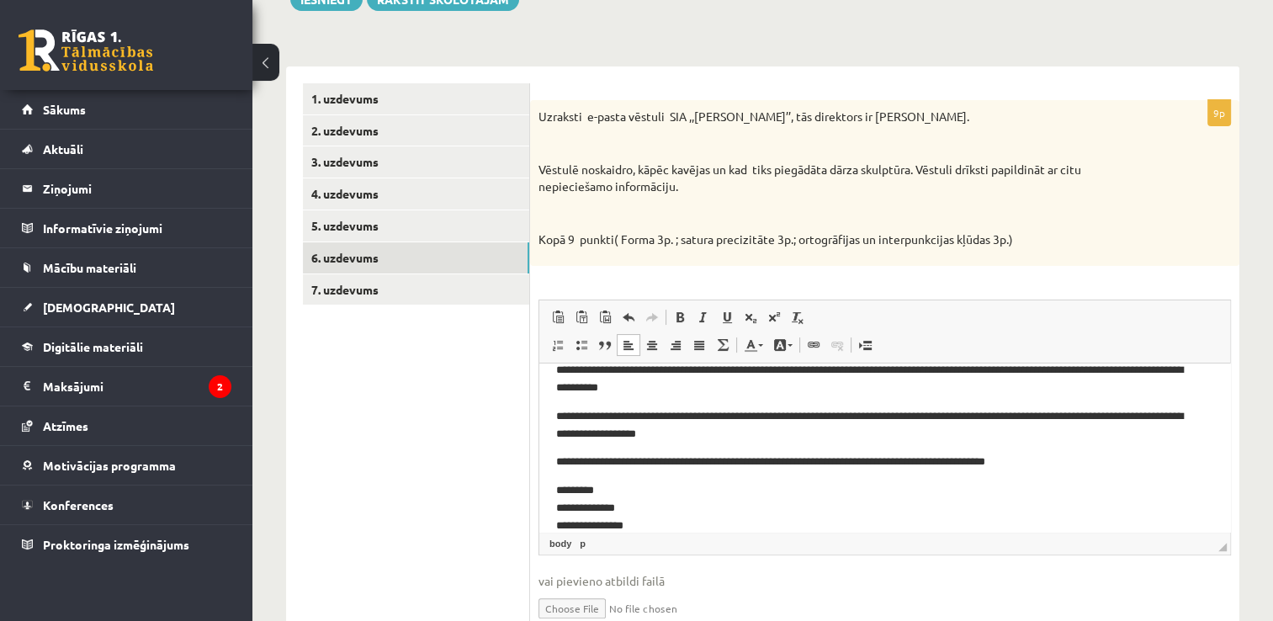
click at [614, 507] on p "**********" at bounding box center [878, 508] width 645 height 52
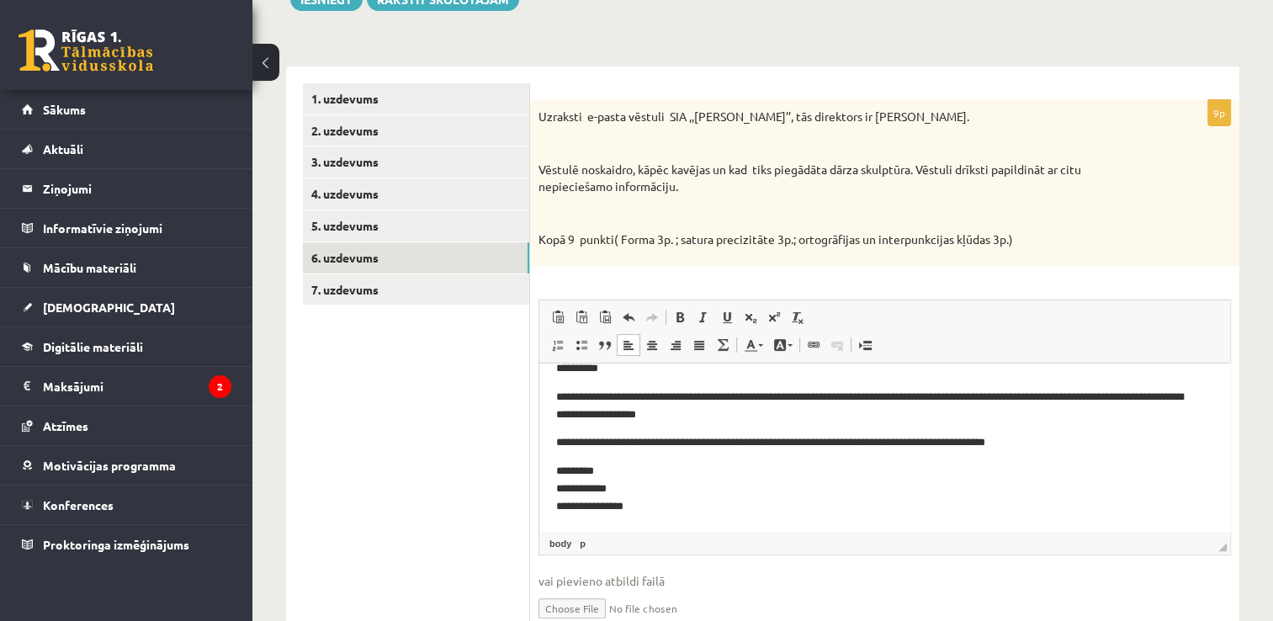
click at [624, 508] on p "**********" at bounding box center [878, 489] width 645 height 52
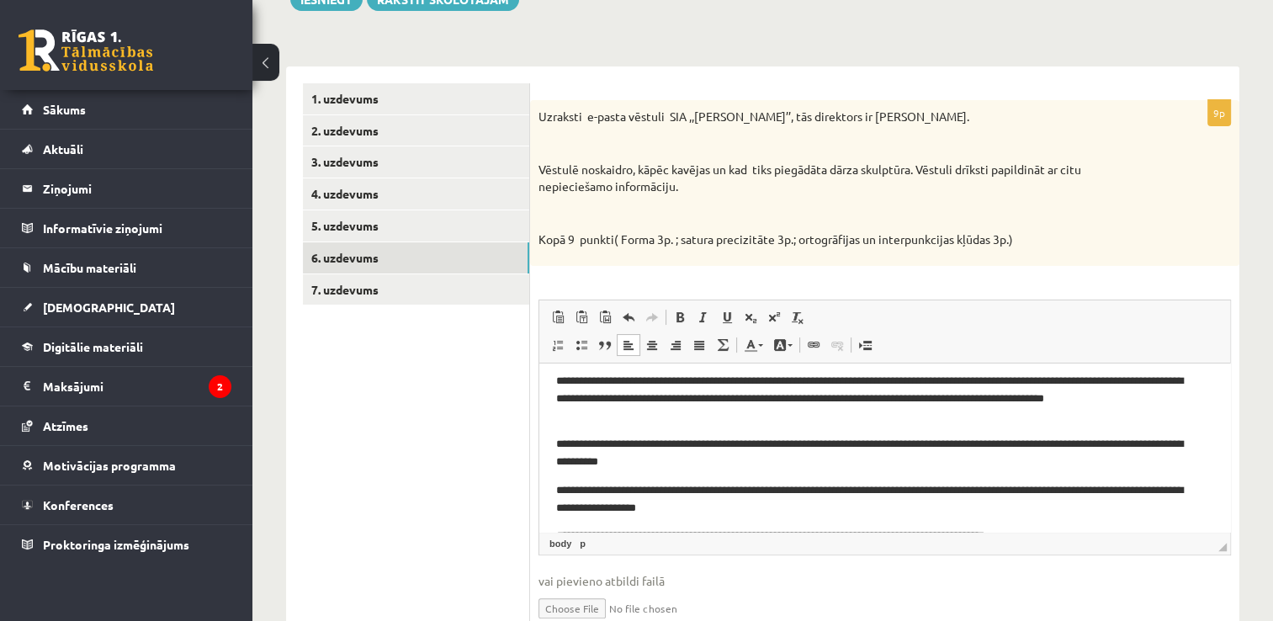
scroll to position [0, 0]
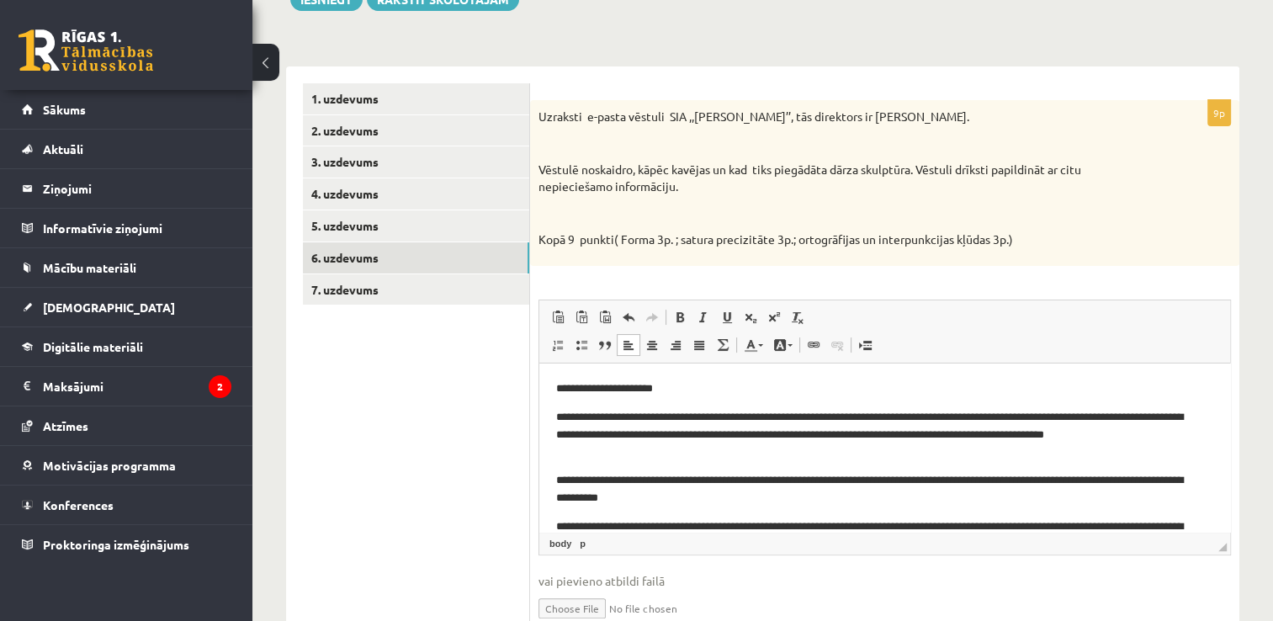
click at [1031, 437] on p "**********" at bounding box center [878, 435] width 645 height 52
click at [385, 285] on link "7. uzdevums" at bounding box center [416, 289] width 226 height 31
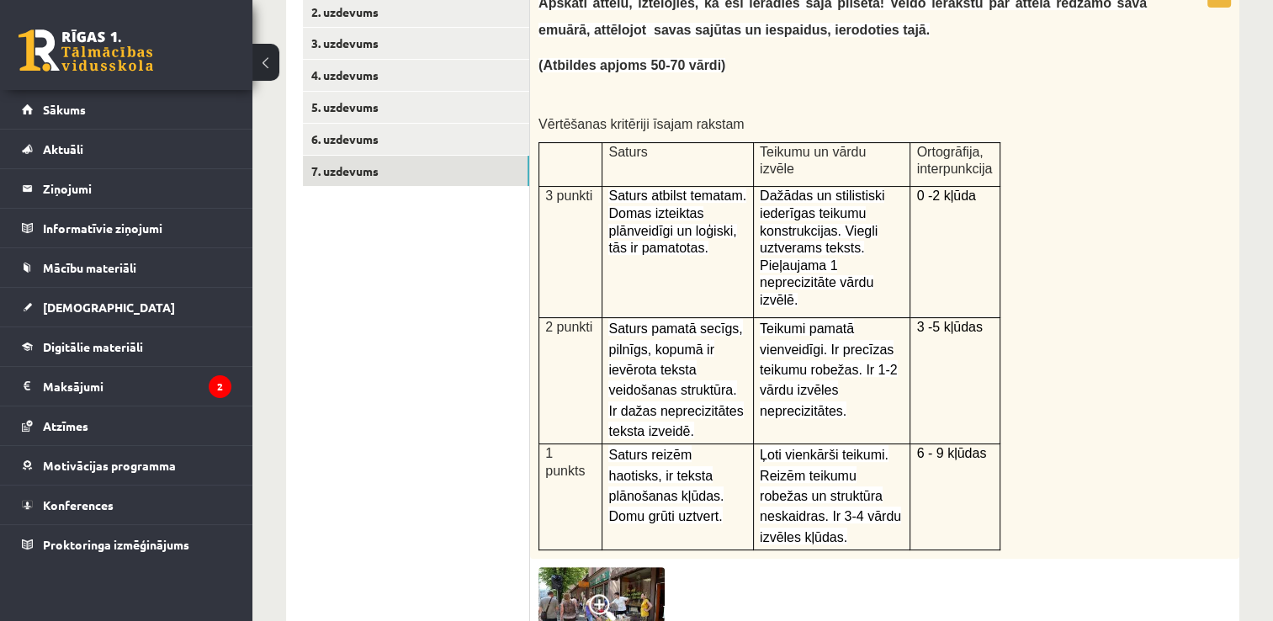
scroll to position [340, 0]
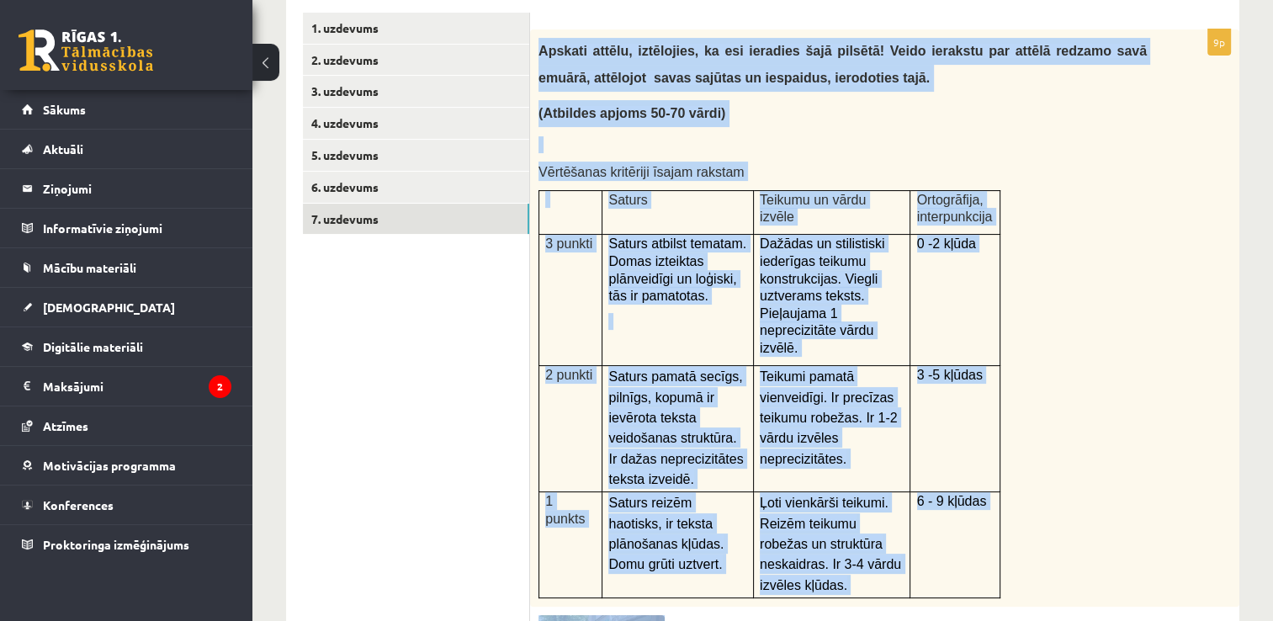
drag, startPoint x: 539, startPoint y: 54, endPoint x: 970, endPoint y: 611, distance: 704.2
click at [970, 611] on div "9p Apskati attēlu, iztēlojies, ka esi ieradies šajā pilsētā! Veido ierakstu par…" at bounding box center [884, 556] width 709 height 1054
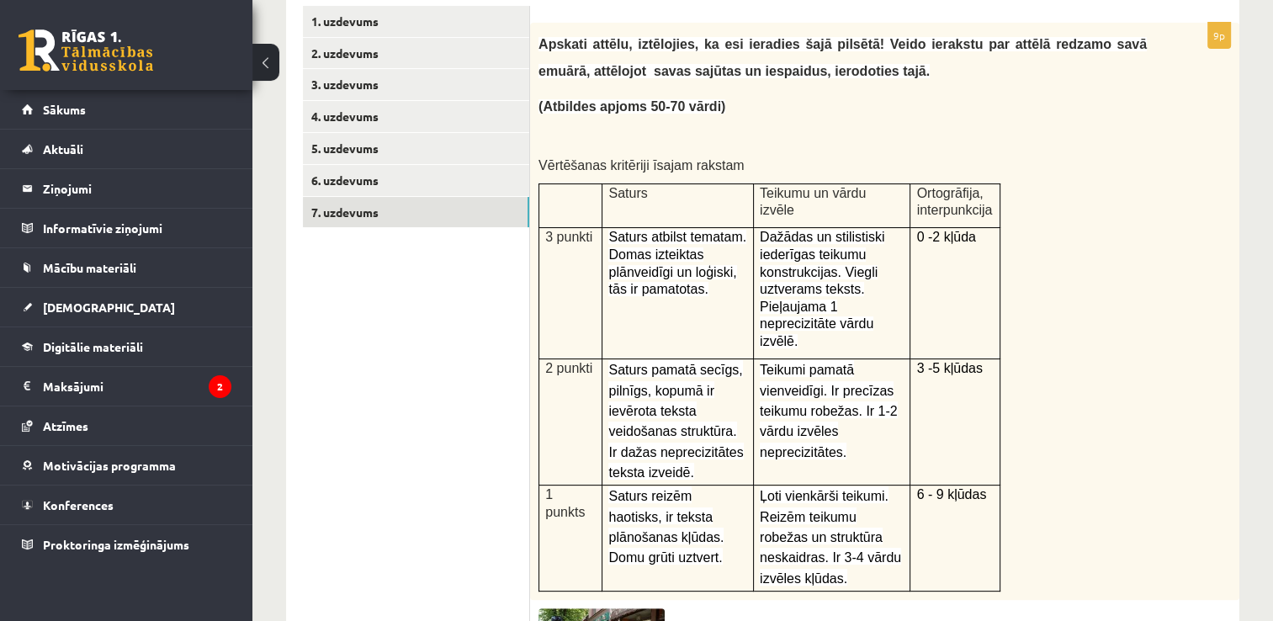
drag, startPoint x: 970, startPoint y: 611, endPoint x: 892, endPoint y: 615, distance: 78.4
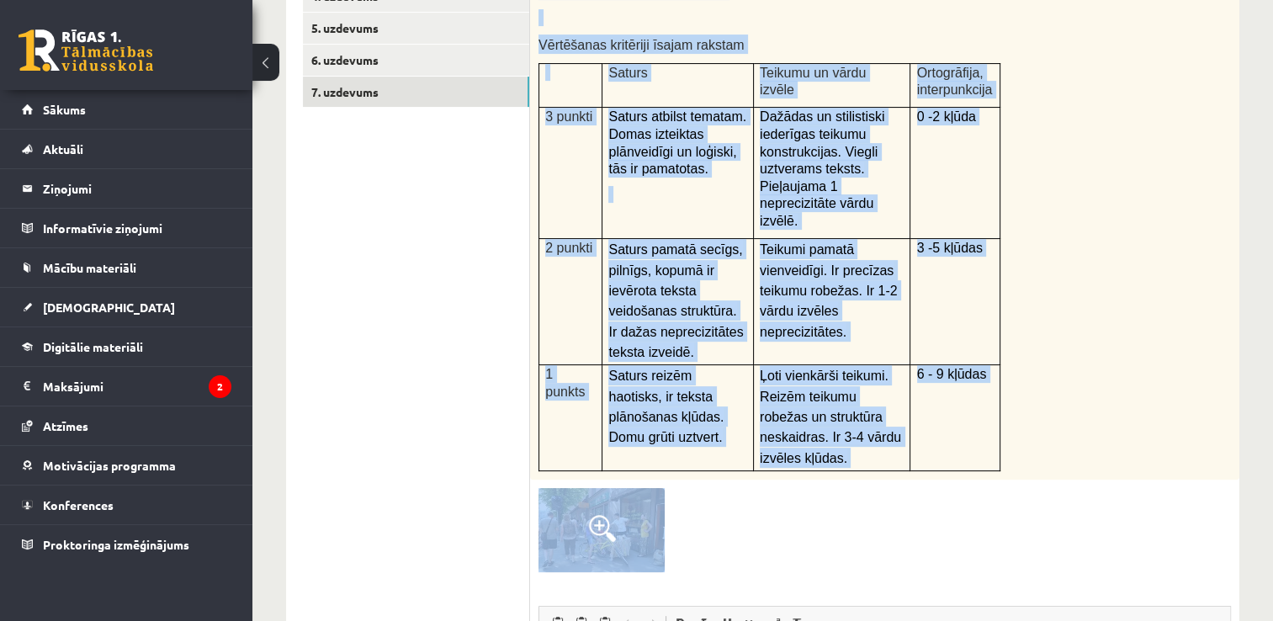
scroll to position [795, 0]
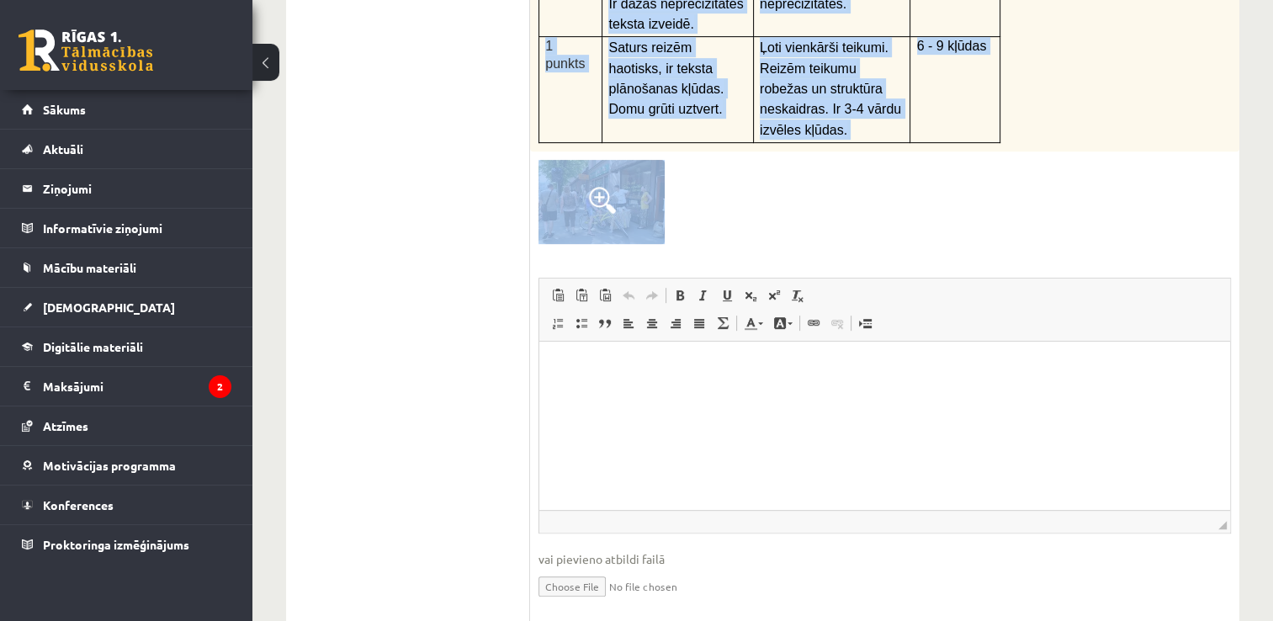
drag, startPoint x: 539, startPoint y: 50, endPoint x: 1078, endPoint y: 188, distance: 556.8
click at [1078, 188] on div "9p Apskati attēlu, iztēlojies, ka esi ieradies šajā pilsētā! Veido ierakstu par…" at bounding box center [884, 101] width 709 height 1054
copy div "Apskati attēlu, iztēlojies, ka esi ieradies šajā pilsētā! Veido ierakstu par at…"
click at [1001, 214] on div "9p Apskati attēlu, iztēlojies, ka esi ieradies šajā pilsētā! Veido ierakstu par…" at bounding box center [884, 101] width 709 height 1054
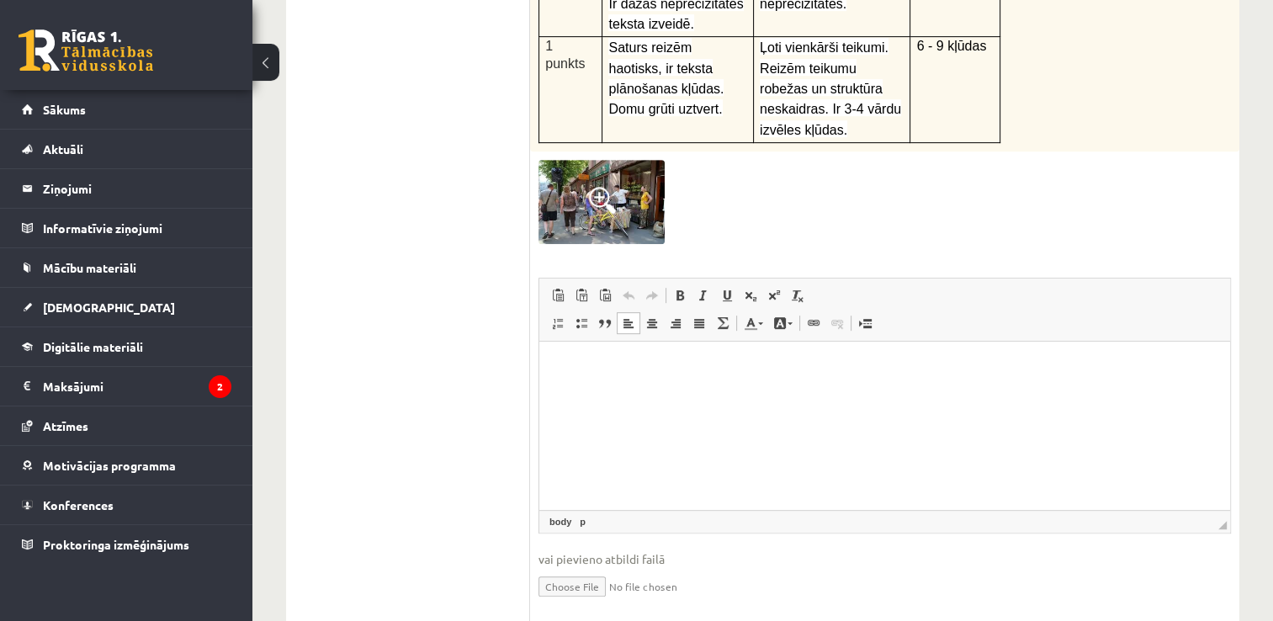
click at [643, 359] on p "Bagātinātā teksta redaktors, wiswyg-editor-user-answer-47364003063100" at bounding box center [884, 367] width 657 height 18
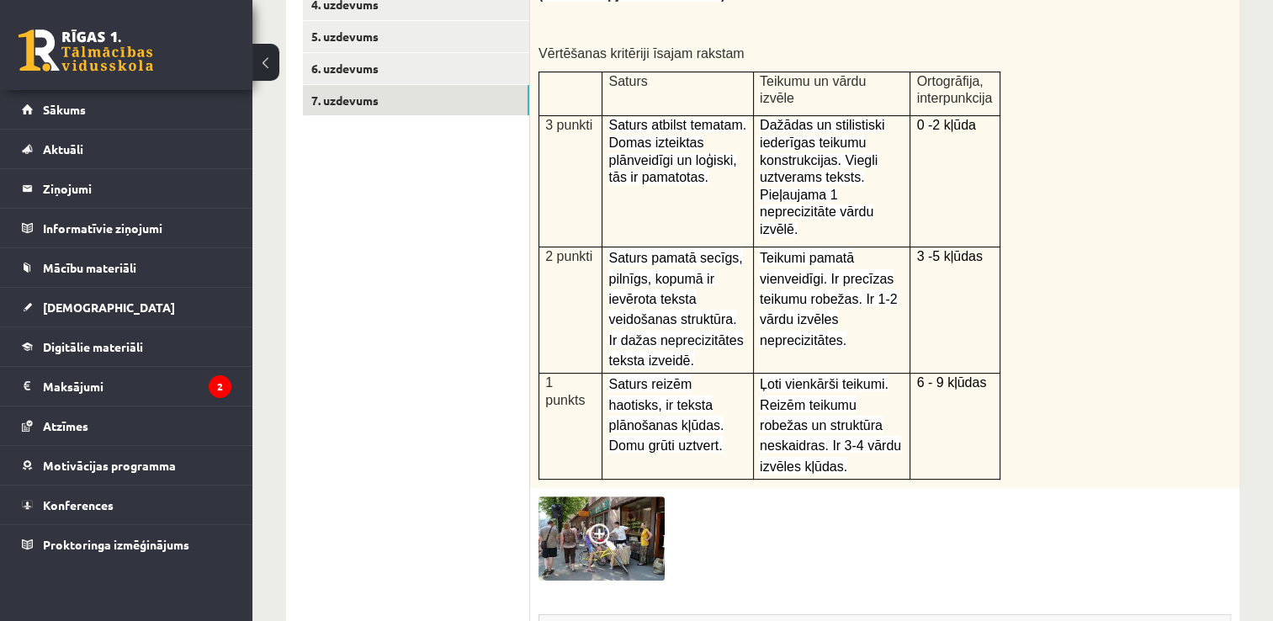
scroll to position [458, 0]
click at [619, 497] on img at bounding box center [602, 539] width 126 height 84
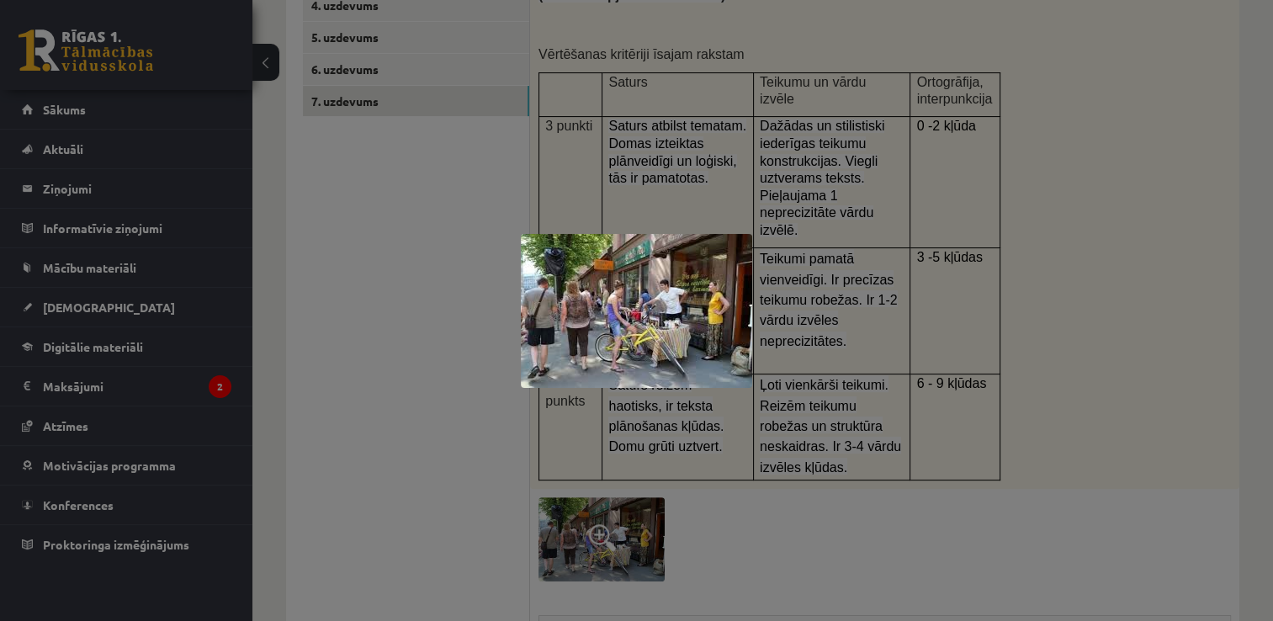
click at [693, 524] on div at bounding box center [636, 310] width 1273 height 621
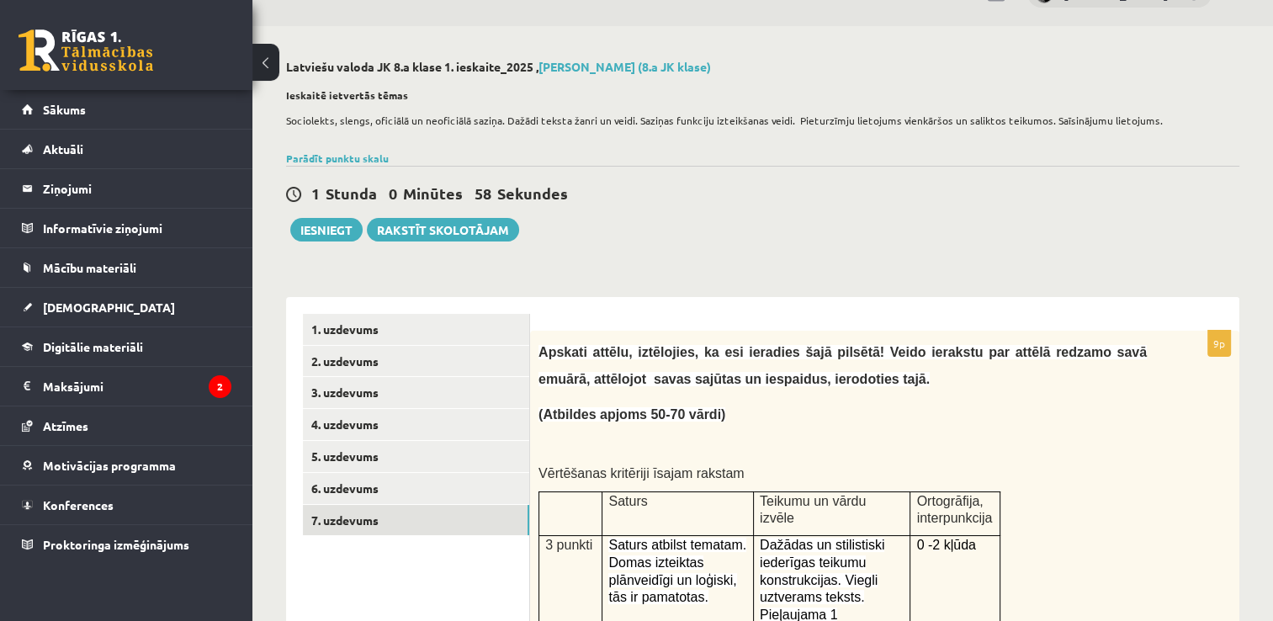
scroll to position [0, 0]
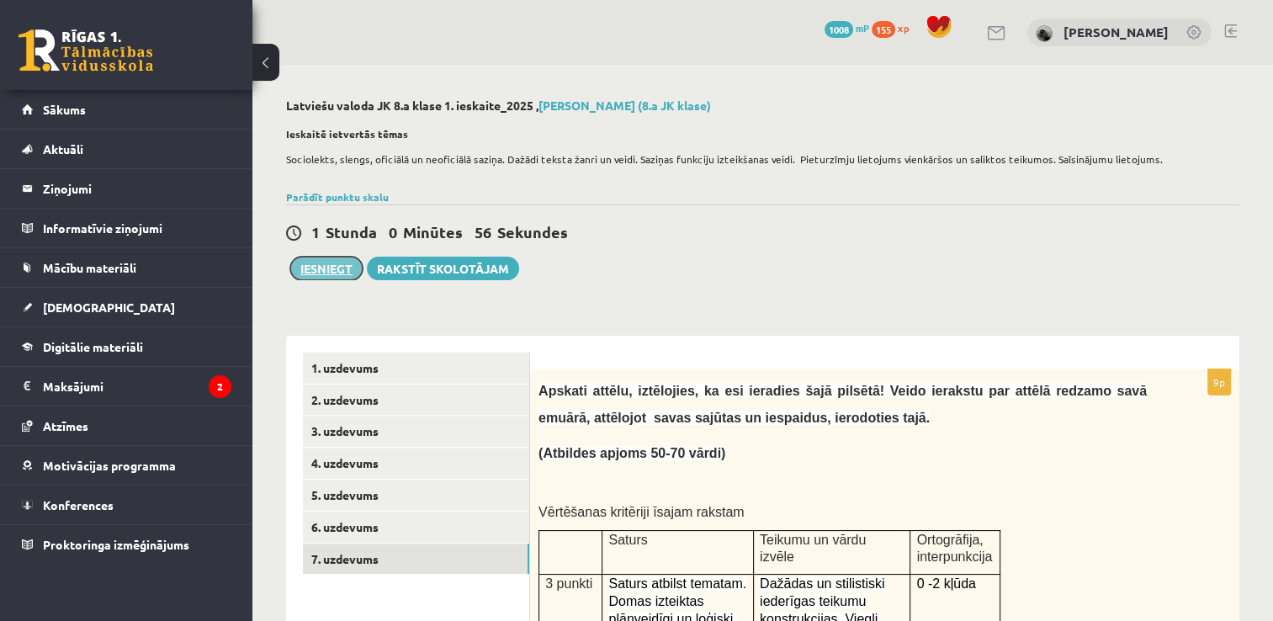
click at [337, 257] on button "Iesniegt" at bounding box center [326, 269] width 72 height 24
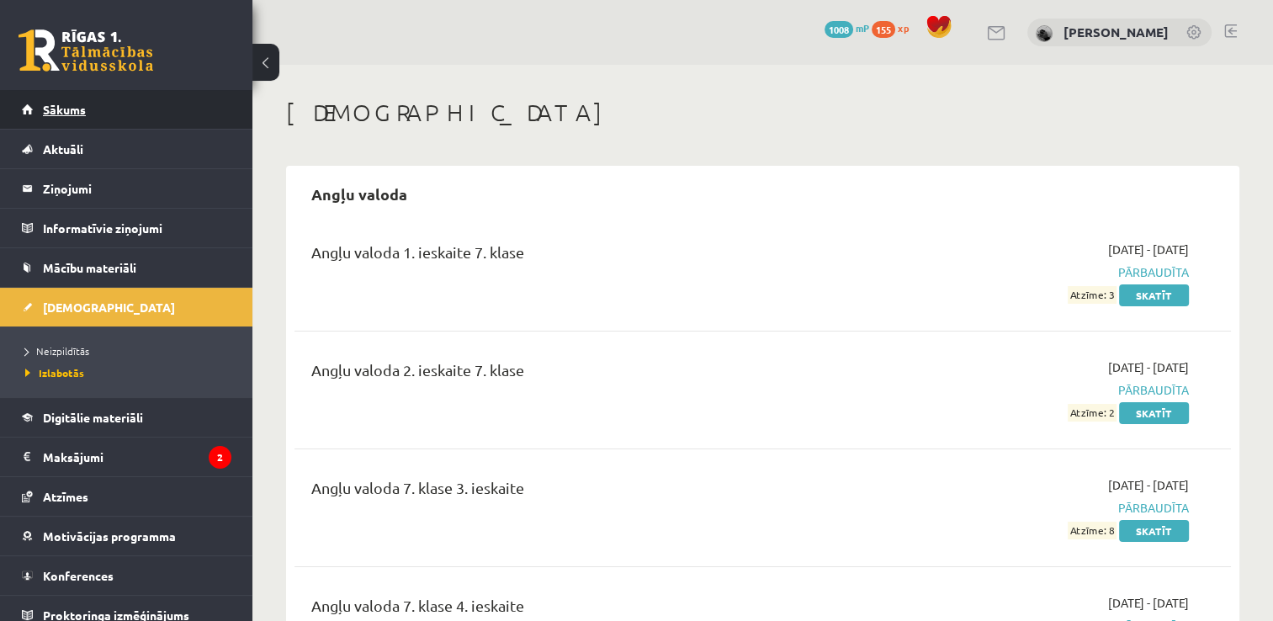
click at [150, 103] on link "Sākums" at bounding box center [127, 109] width 210 height 39
